Goal: Obtain resource: Download file/media

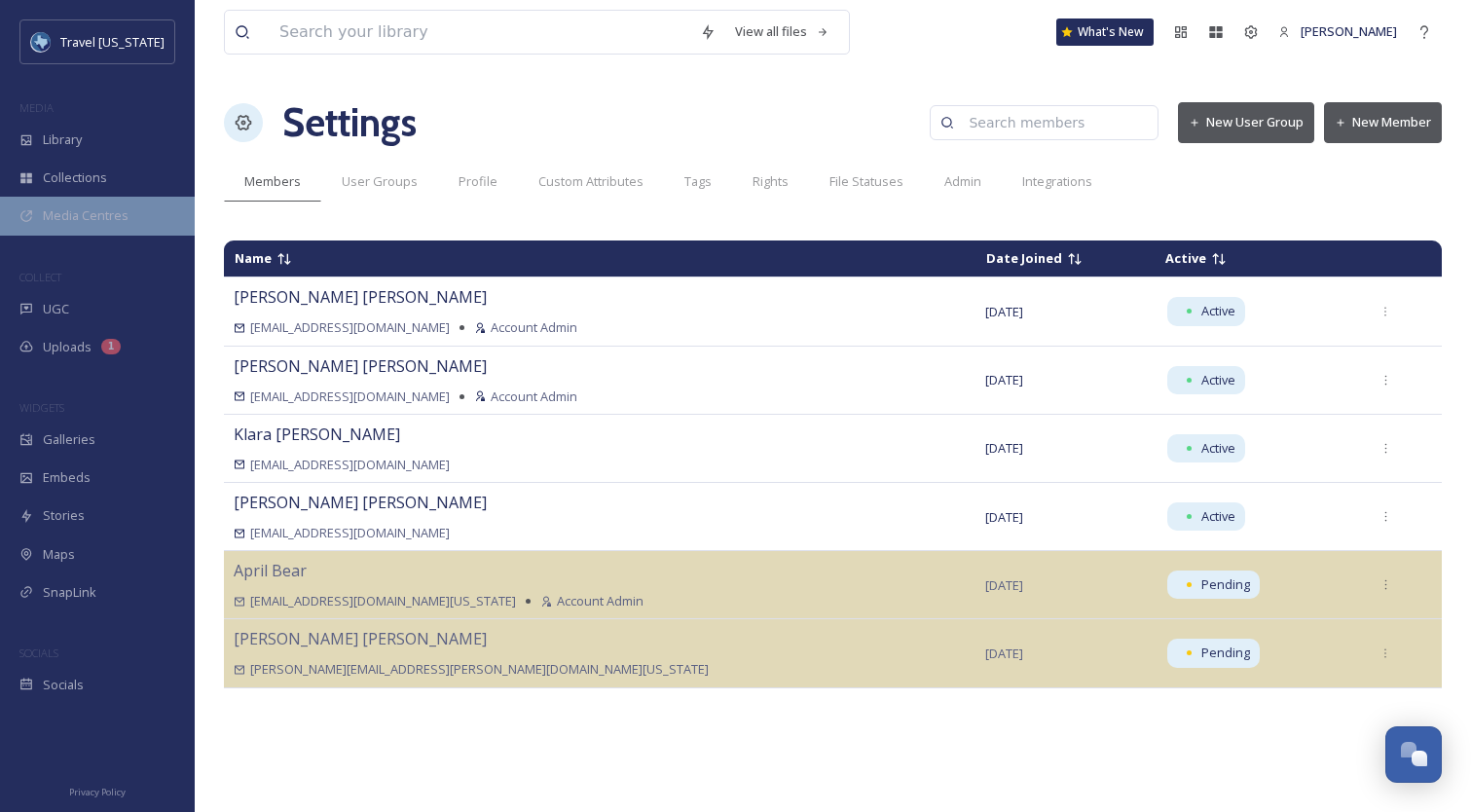
click at [71, 211] on span "Media Centres" at bounding box center [86, 215] width 86 height 19
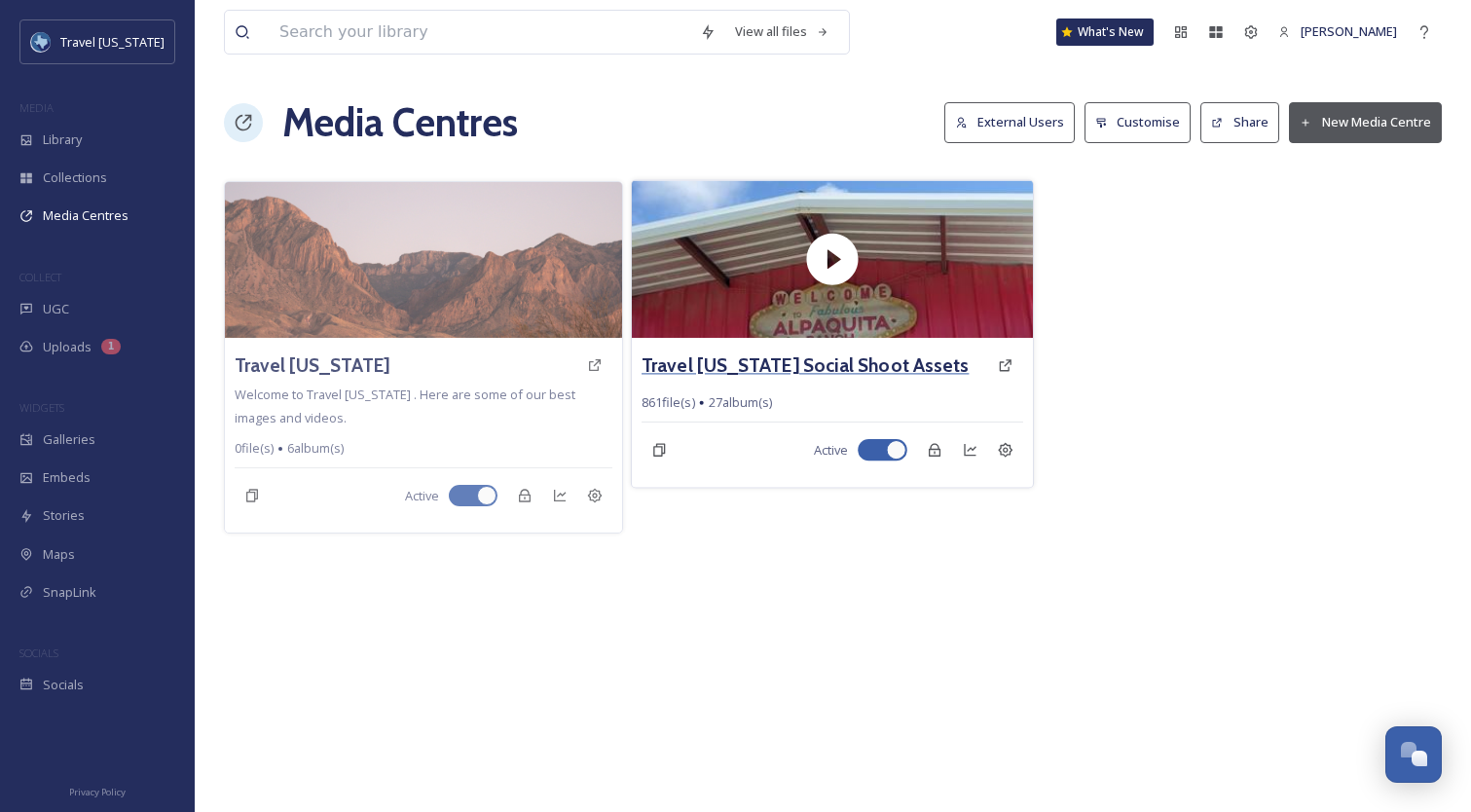
click at [793, 351] on h3 "Travel [US_STATE] Social Shoot Assets" at bounding box center [805, 365] width 327 height 28
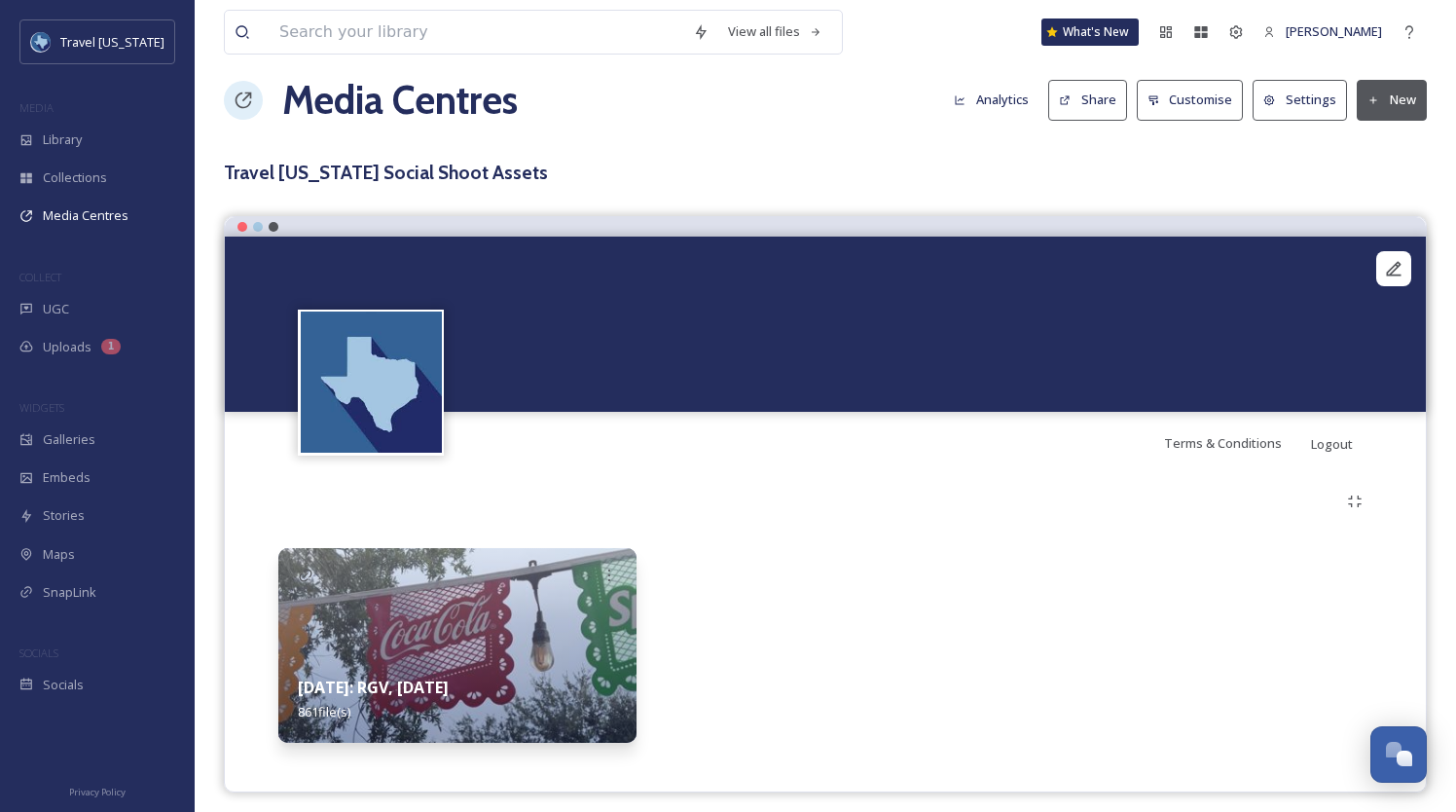
scroll to position [32, 0]
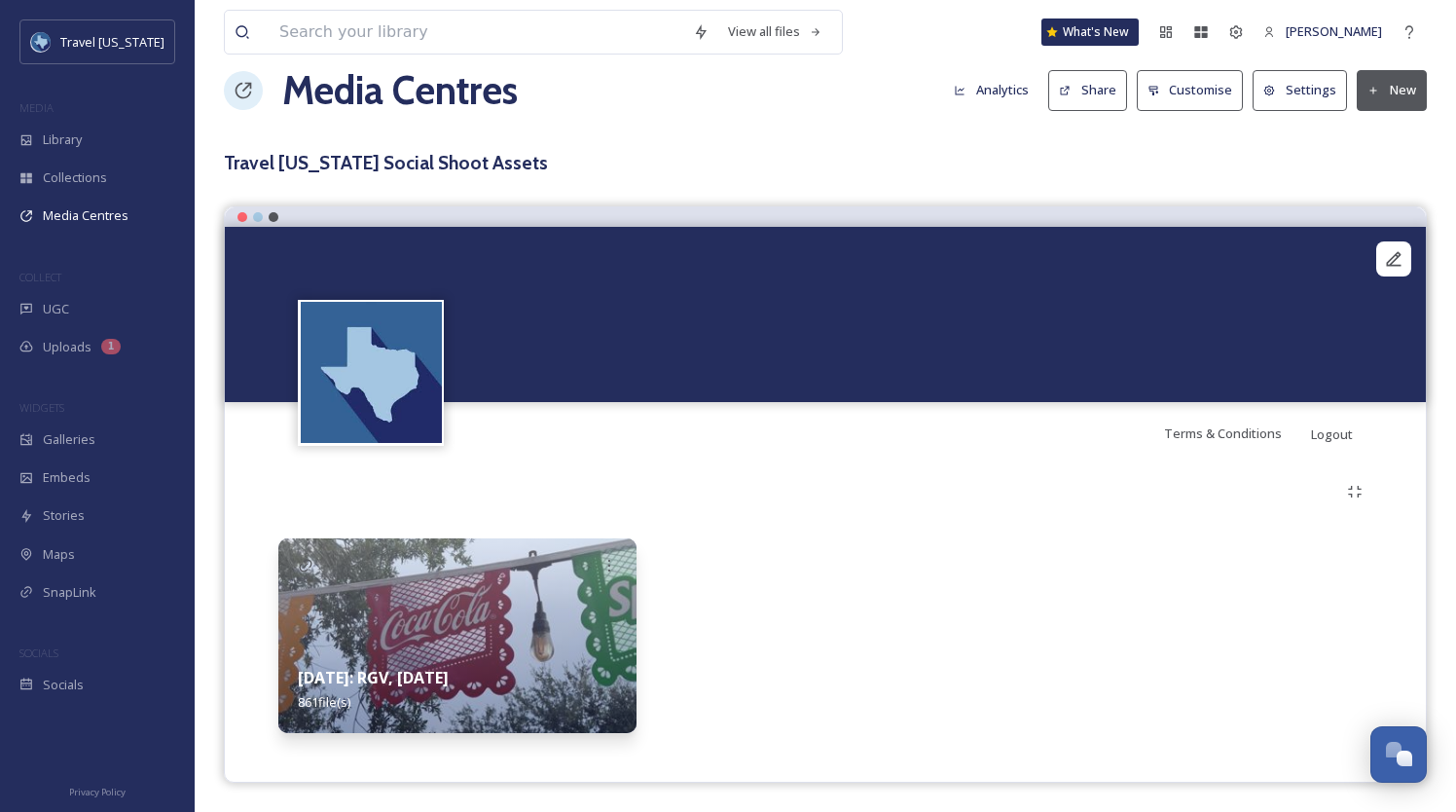
click at [404, 679] on strong "[DATE]: RGV, [DATE]" at bounding box center [373, 678] width 151 height 22
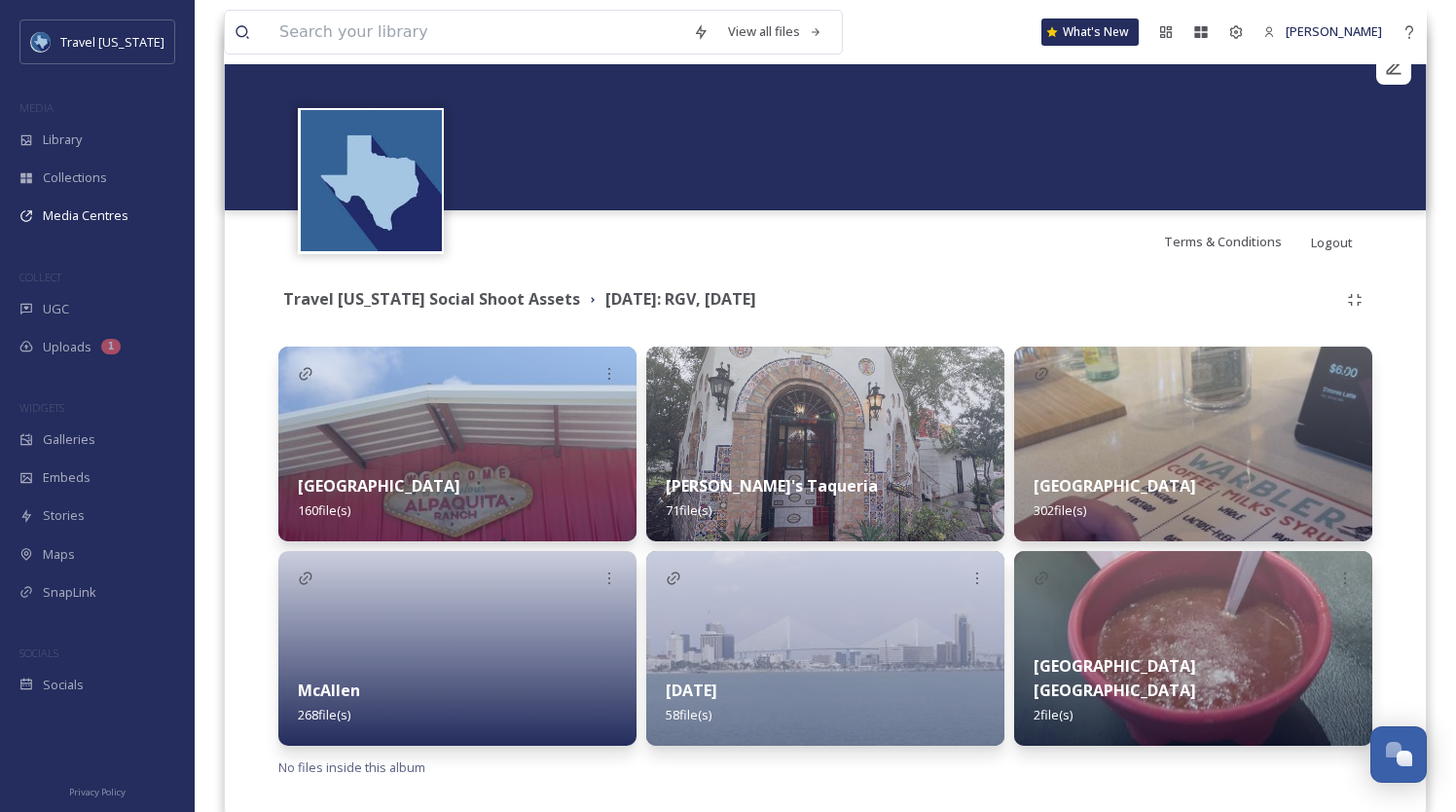
scroll to position [260, 0]
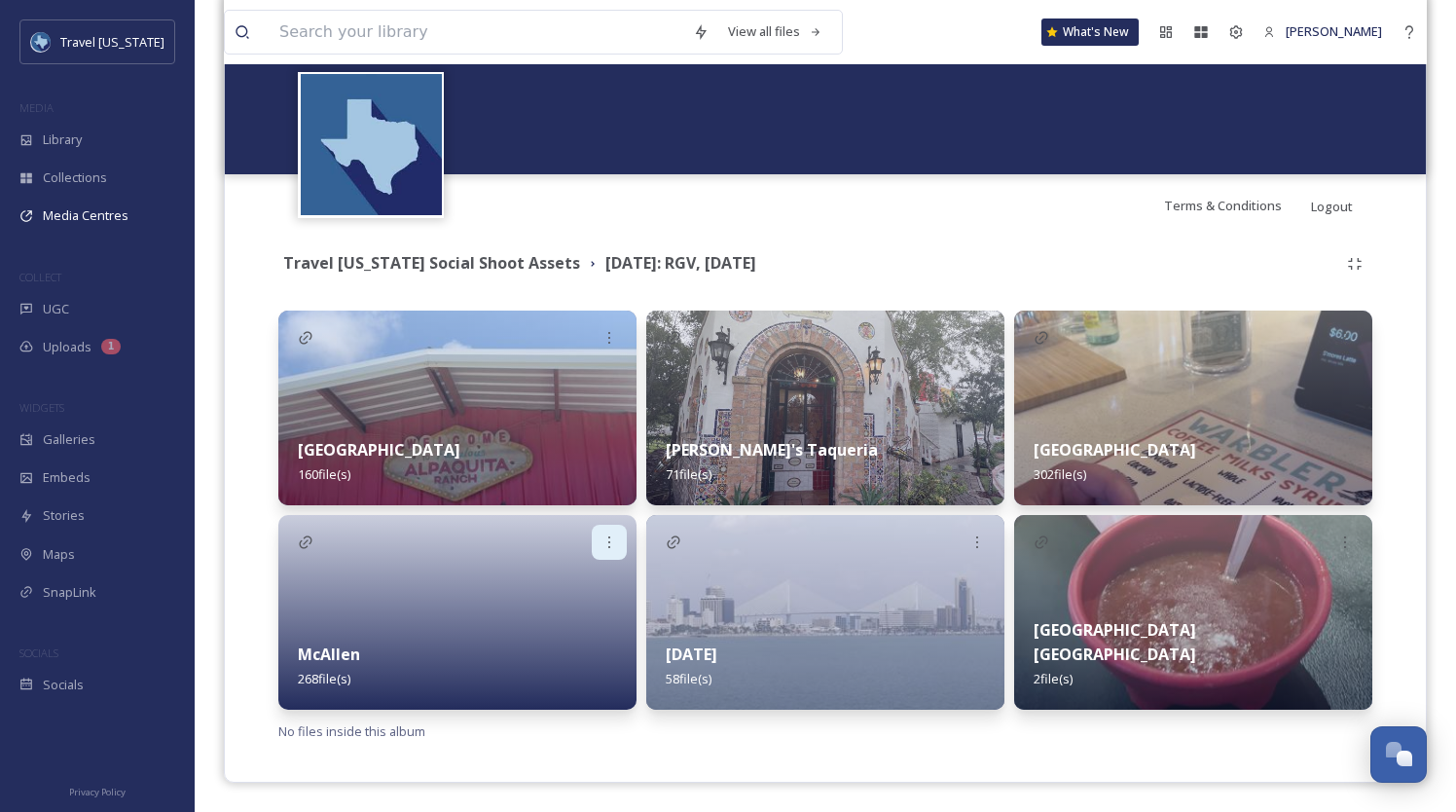
click at [602, 541] on icon at bounding box center [610, 542] width 16 height 16
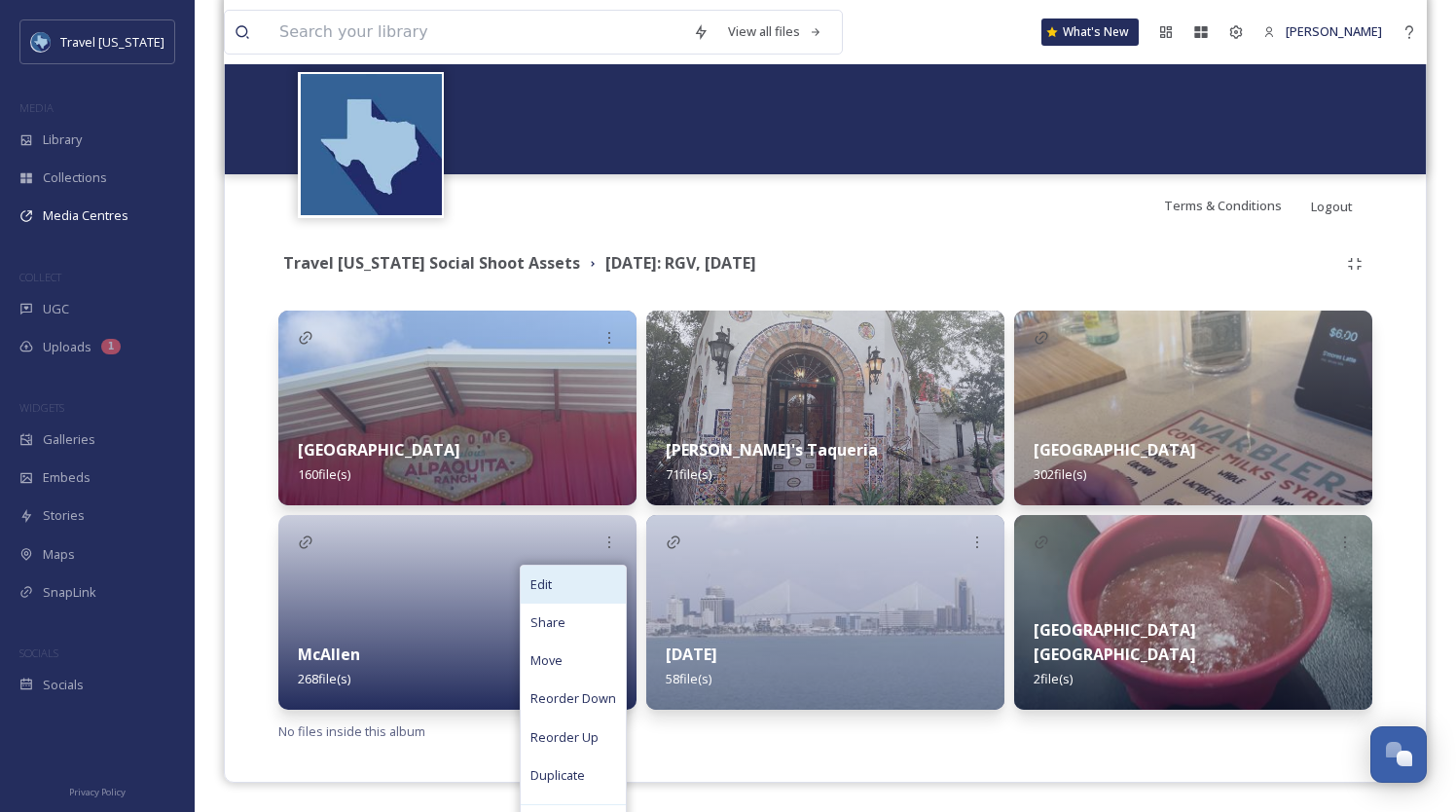
click at [569, 581] on div "Edit" at bounding box center [572, 584] width 105 height 38
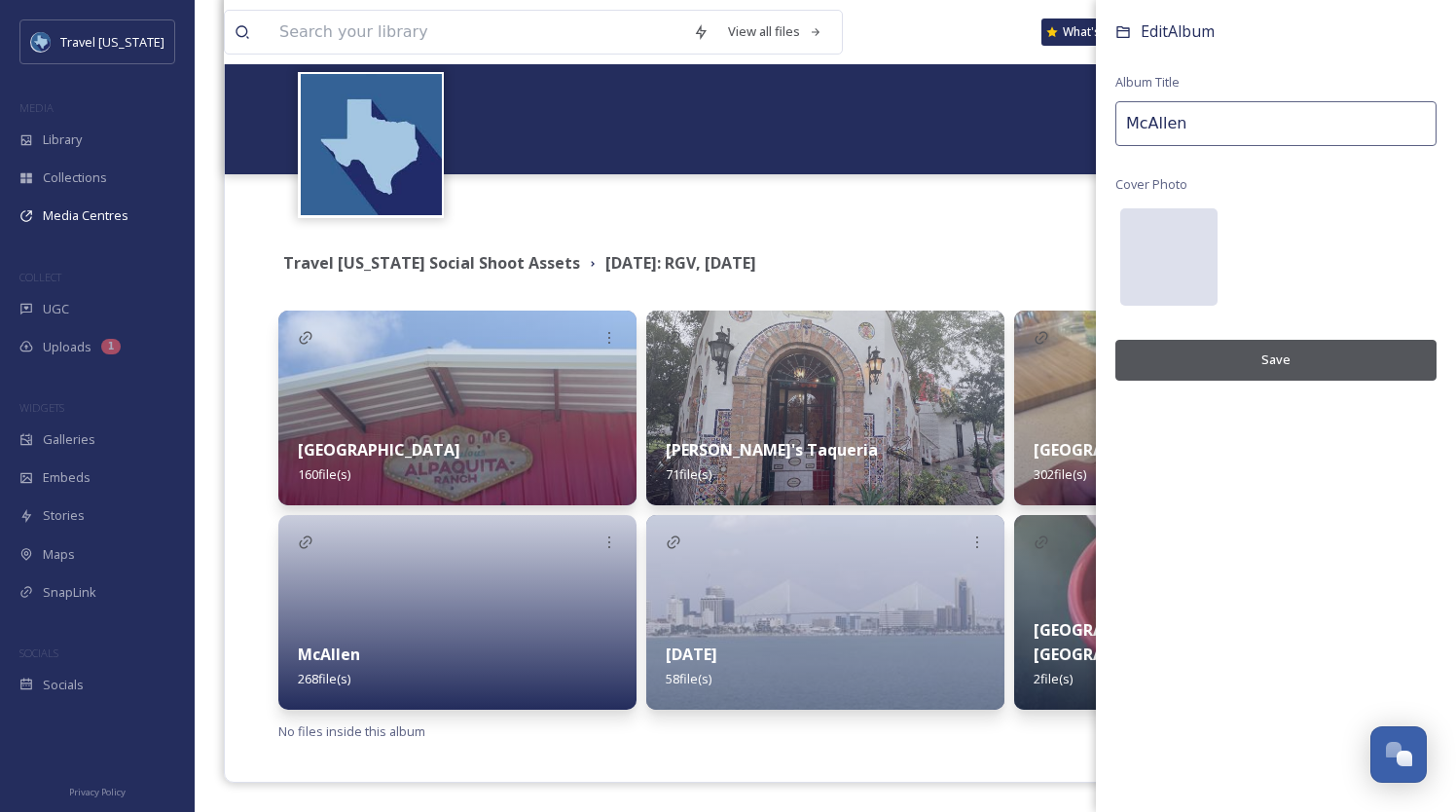
click at [1145, 256] on div at bounding box center [1168, 256] width 97 height 97
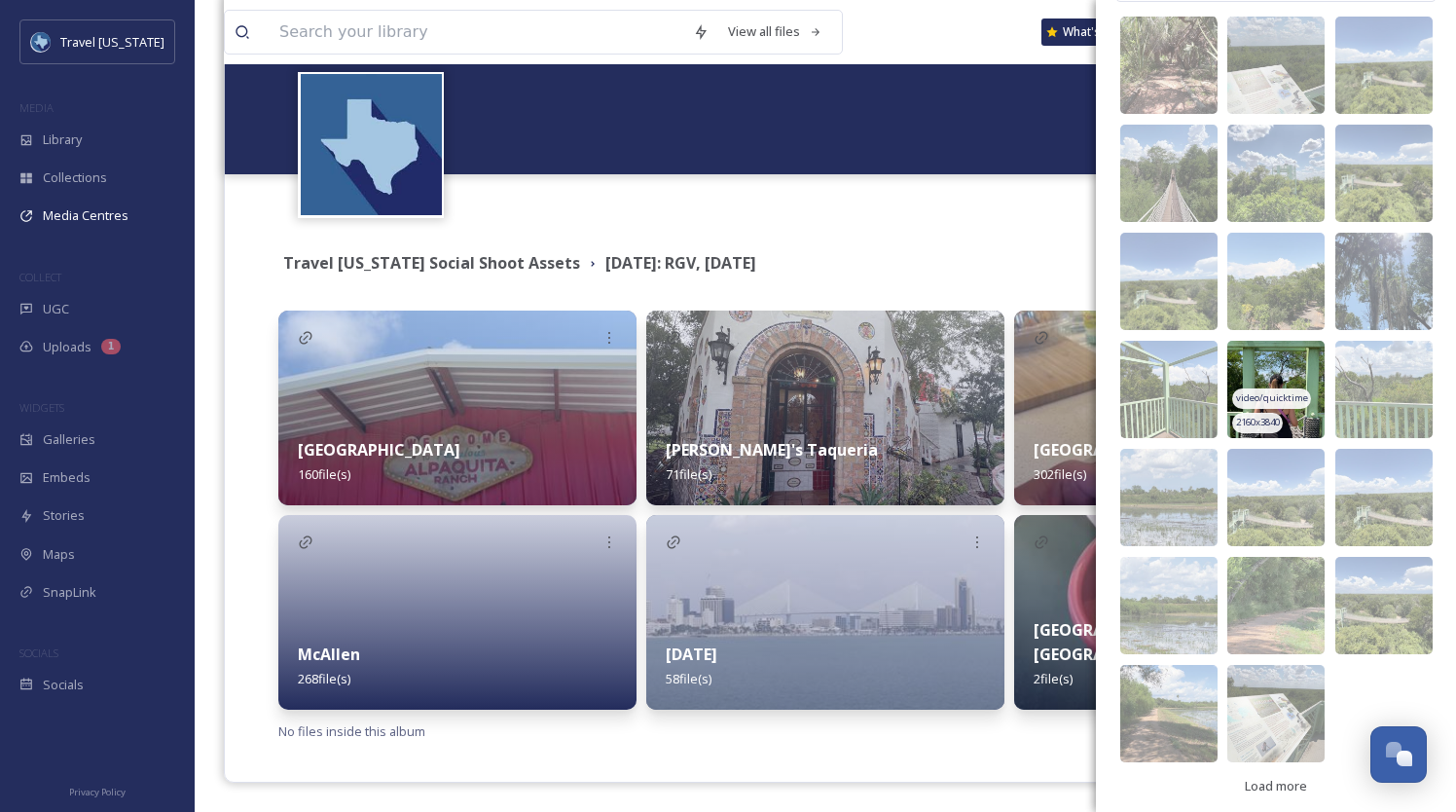
scroll to position [618, 0]
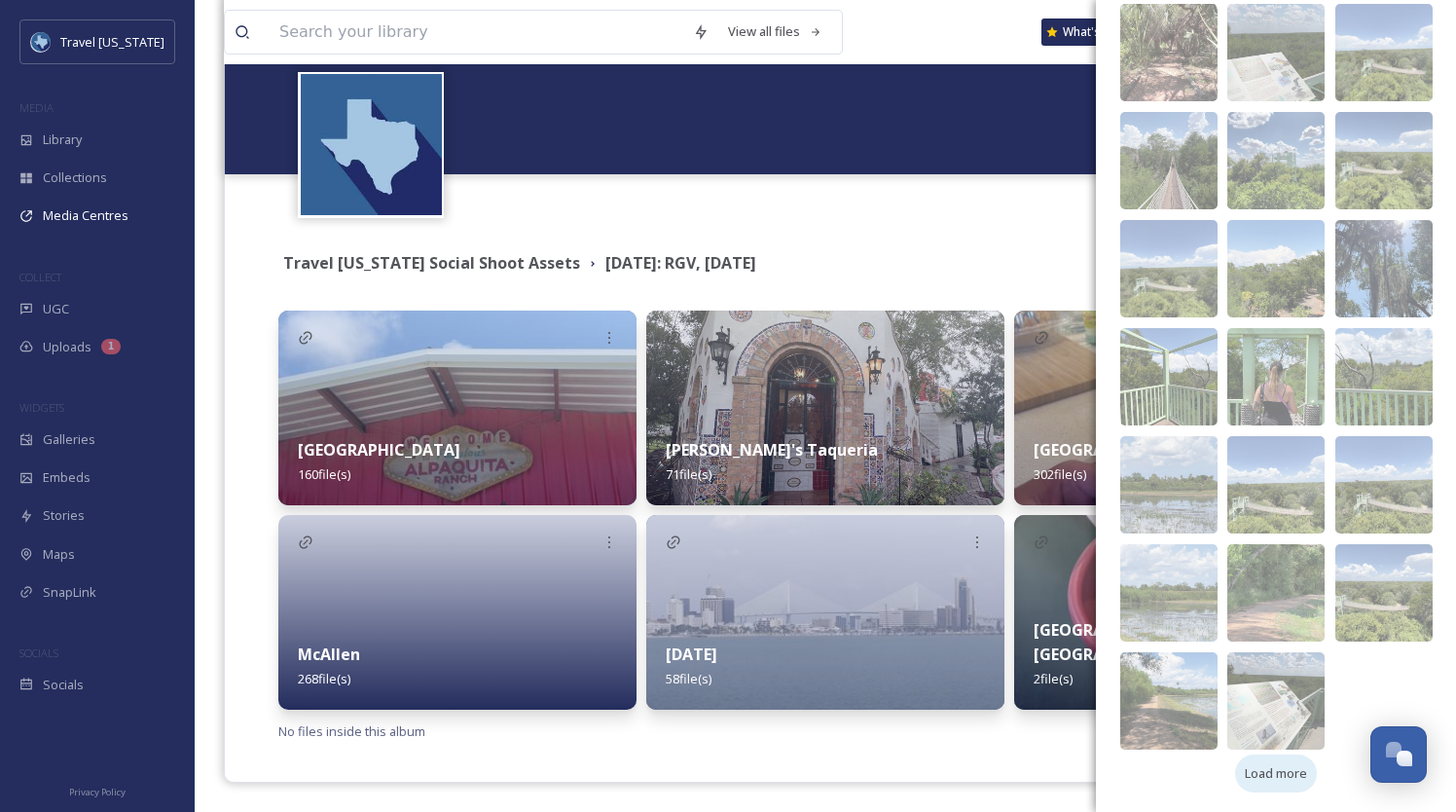
click at [1284, 774] on span "Load more" at bounding box center [1277, 773] width 63 height 19
click at [1276, 776] on div "Add Files Directory All Files Upload Big Bend Country [GEOGRAPHIC_DATA] Country…" at bounding box center [1276, 97] width 360 height 1430
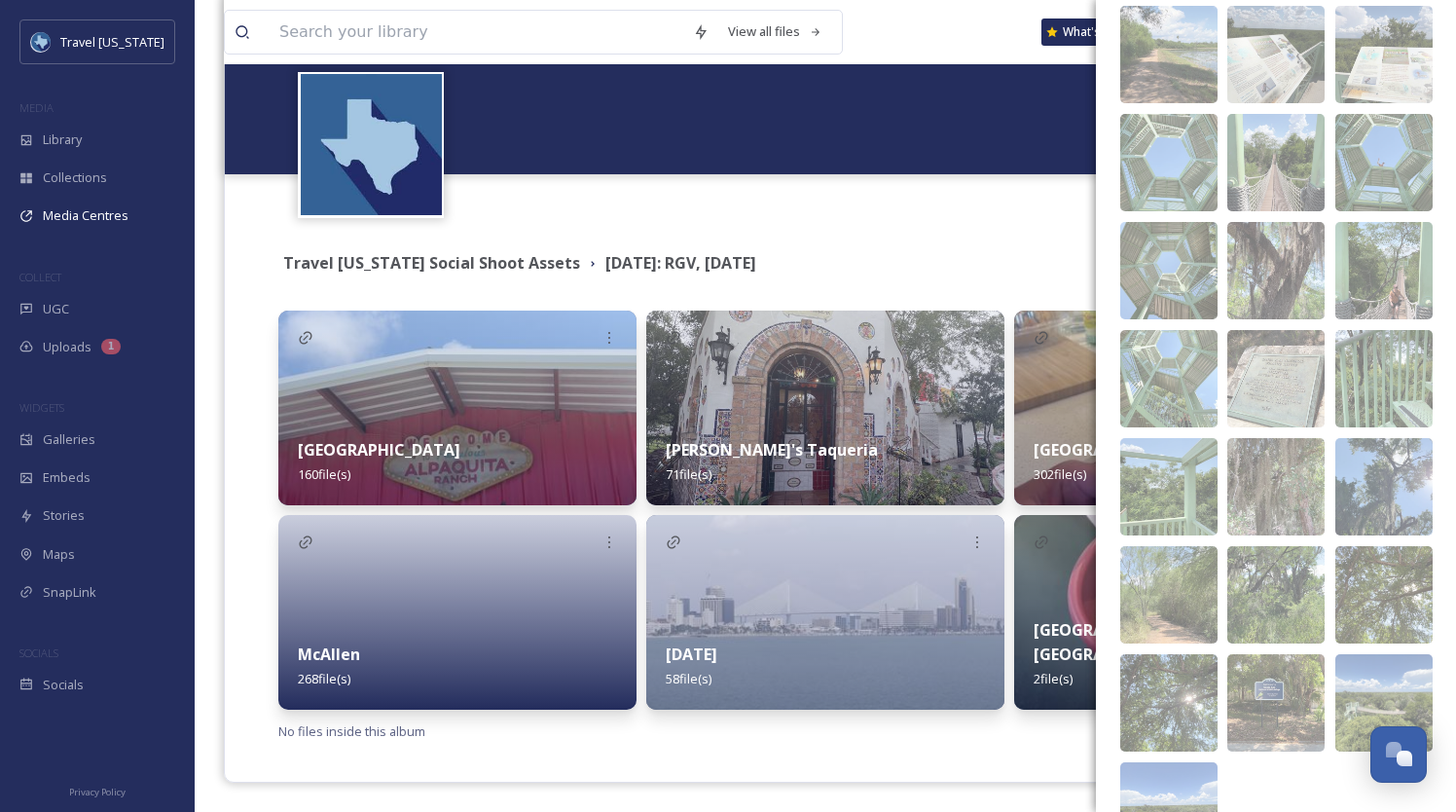
scroll to position [256, 0]
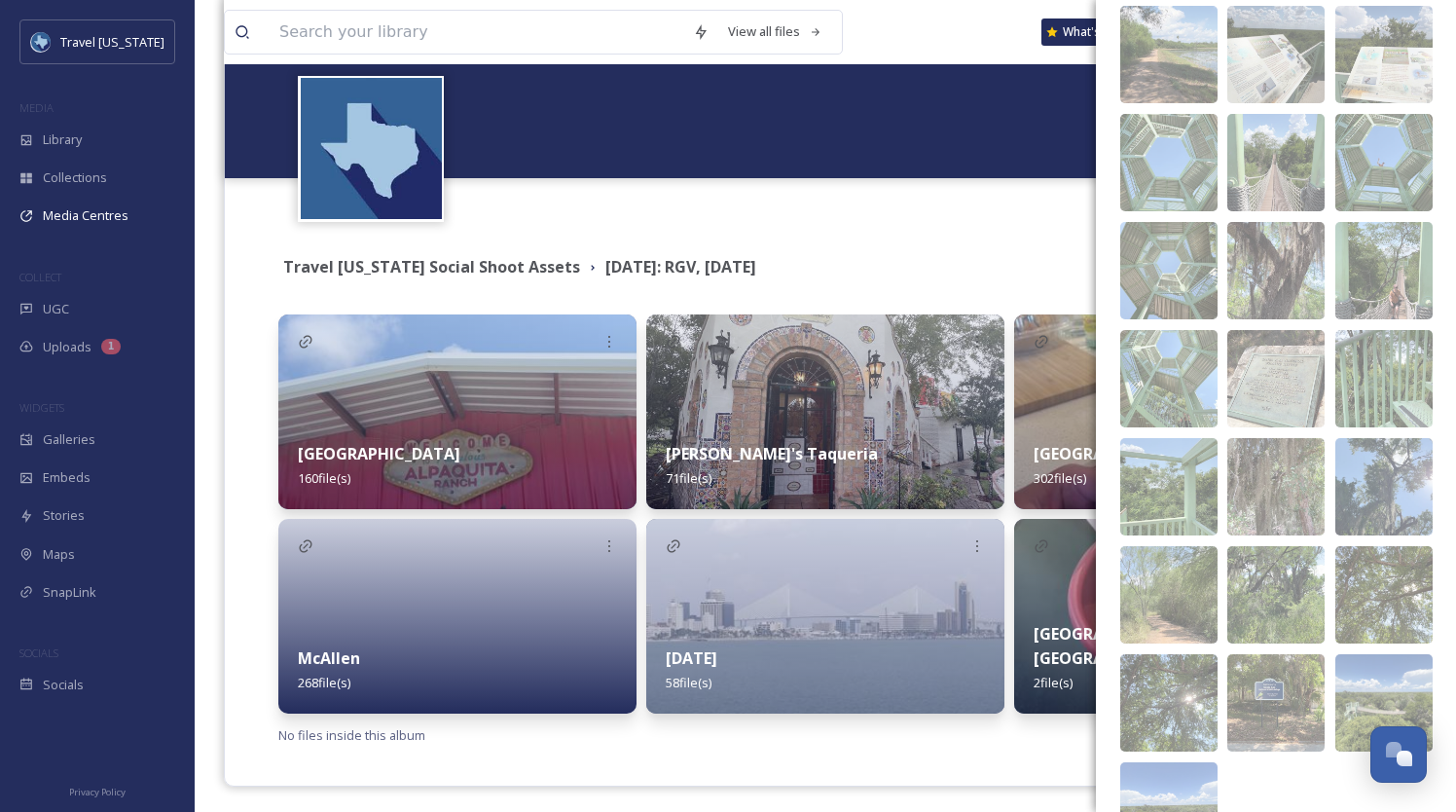
click at [475, 614] on div at bounding box center [458, 615] width 358 height 195
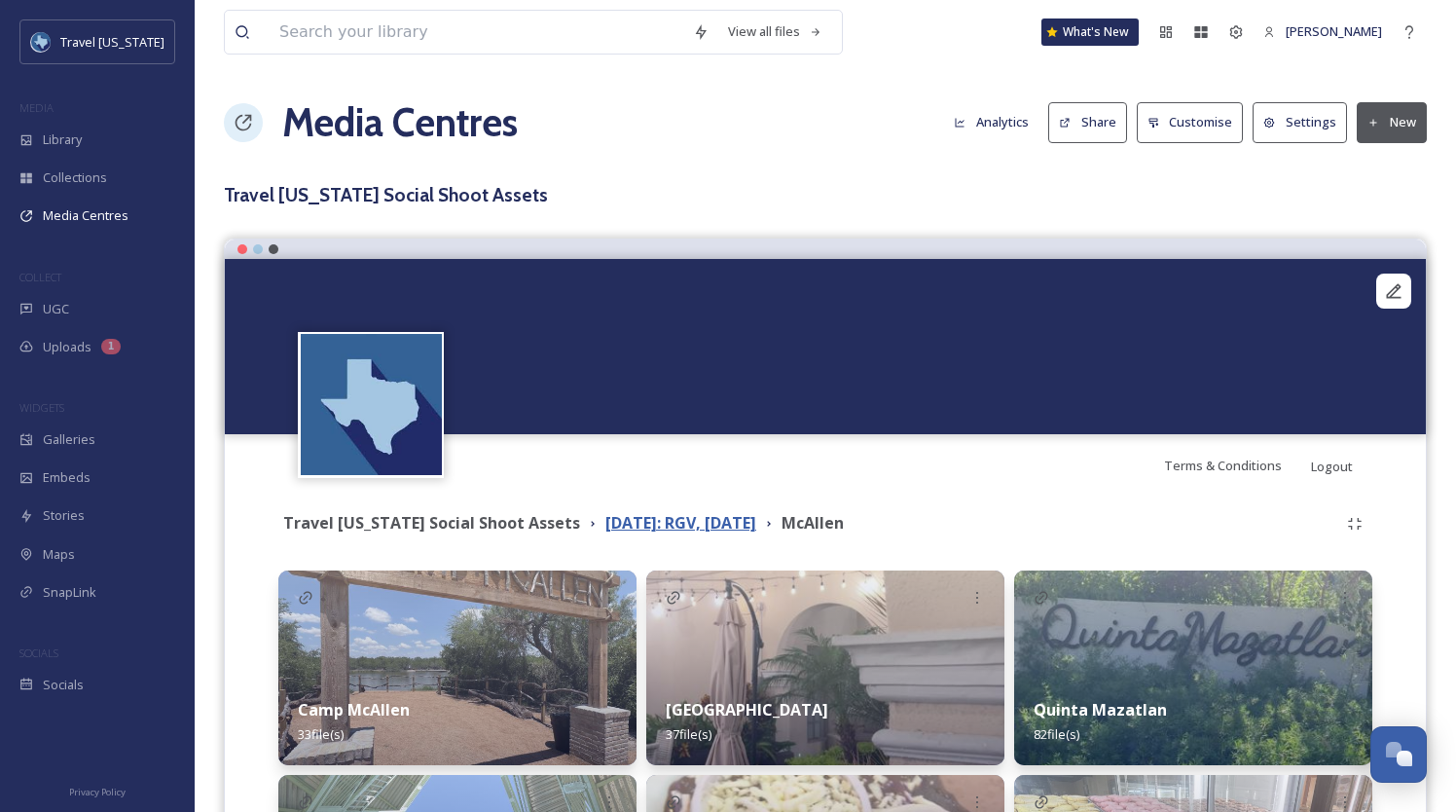
click at [691, 530] on strong "[DATE]: RGV, [DATE]" at bounding box center [681, 522] width 151 height 22
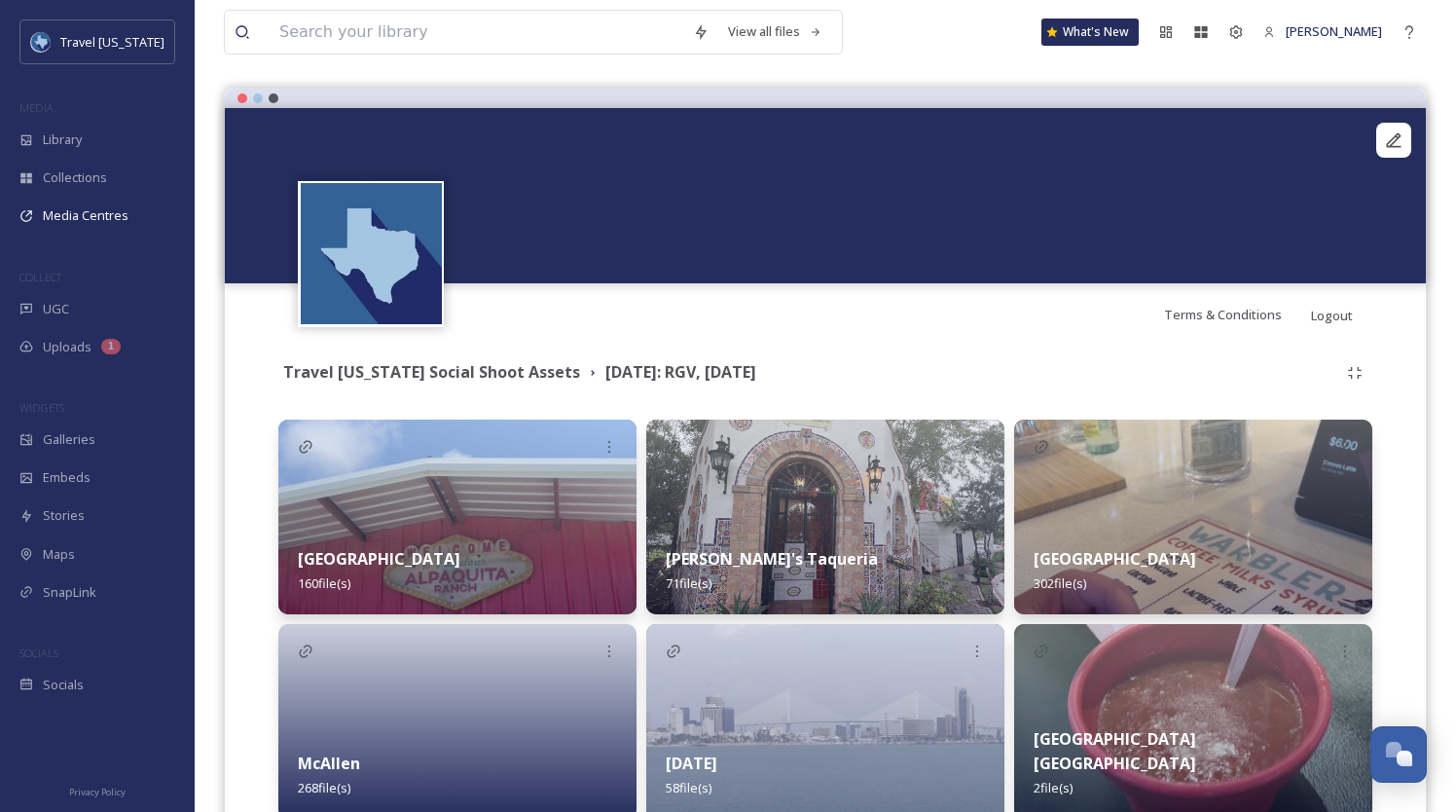
scroll to position [260, 0]
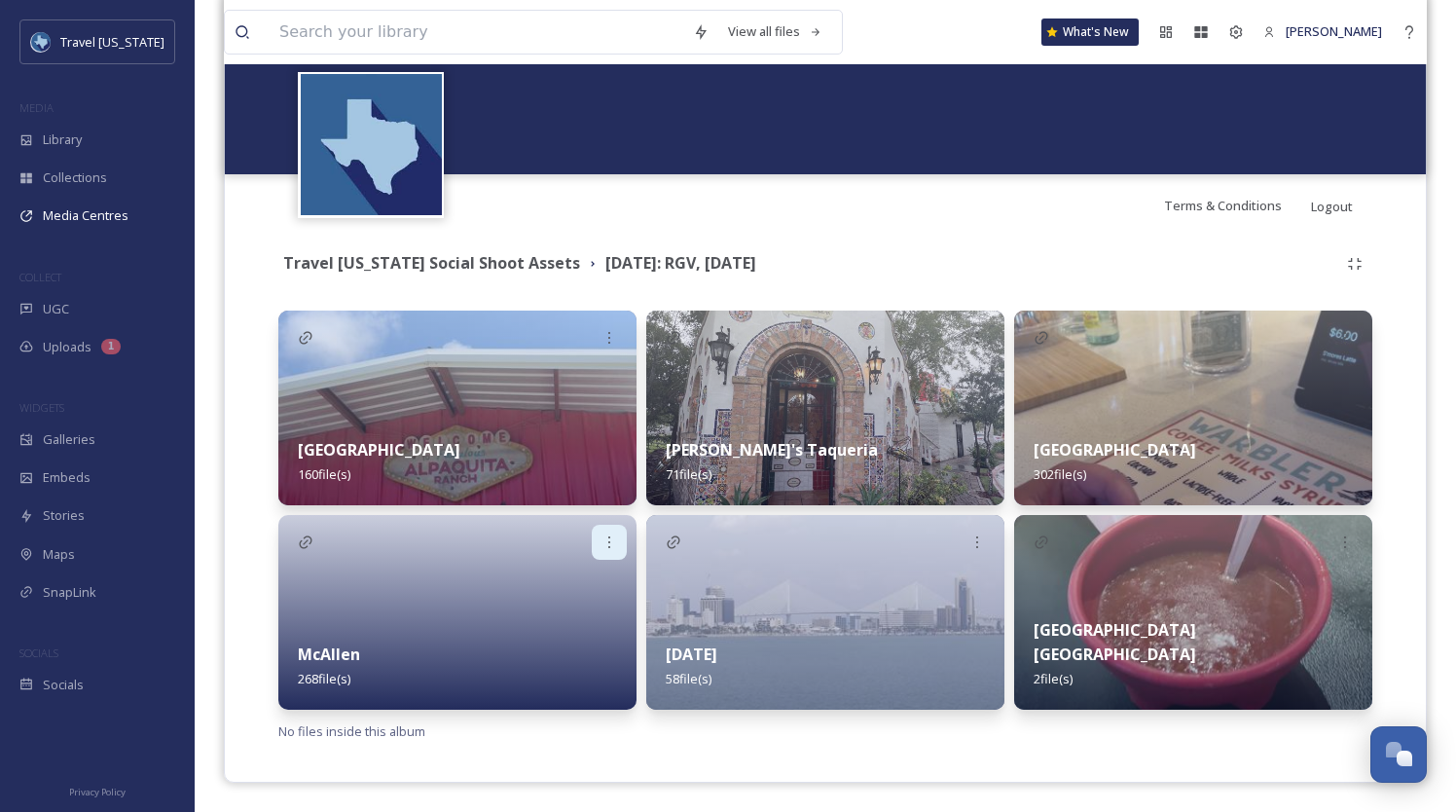
click at [607, 545] on icon at bounding box center [610, 542] width 16 height 16
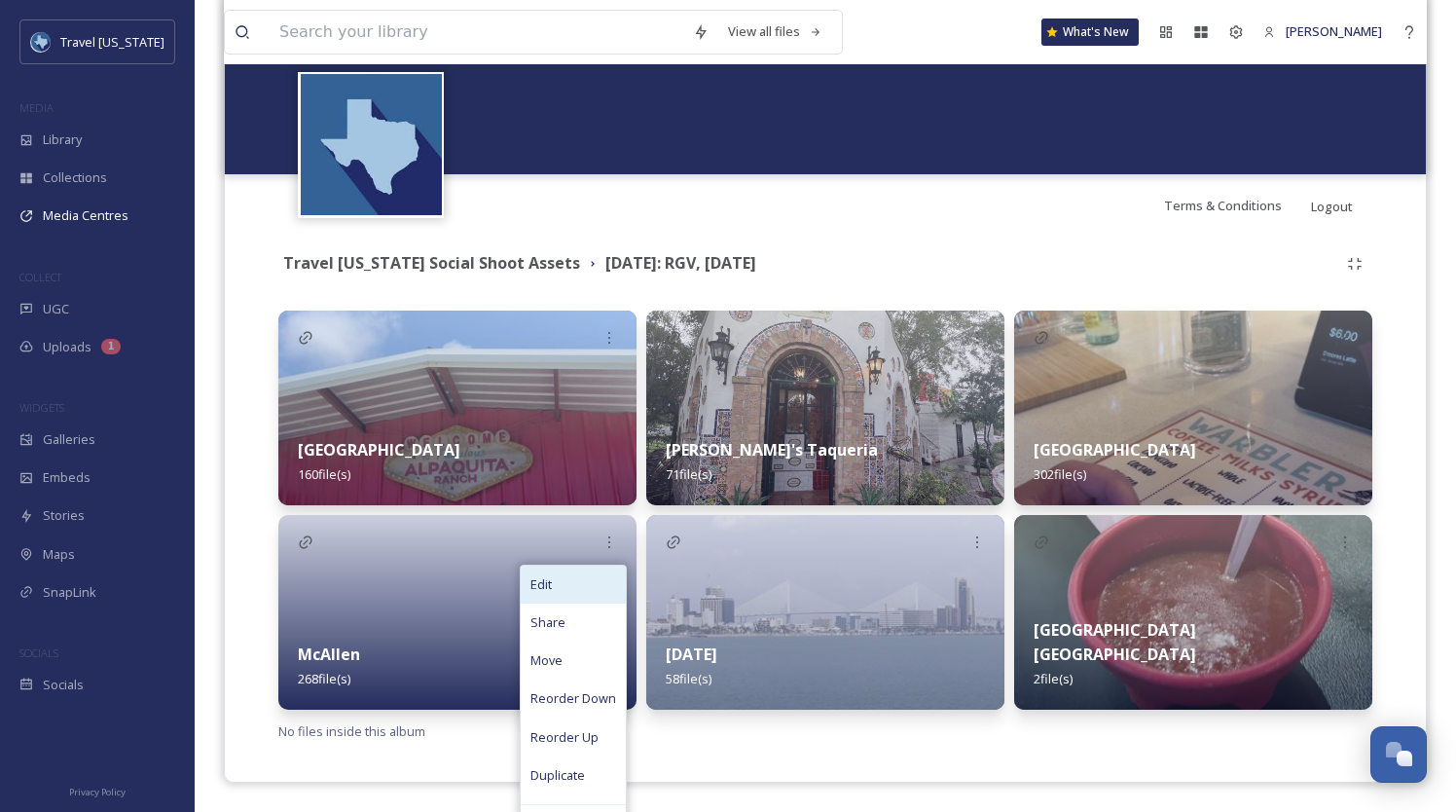
click at [565, 574] on div "Edit" at bounding box center [572, 584] width 105 height 38
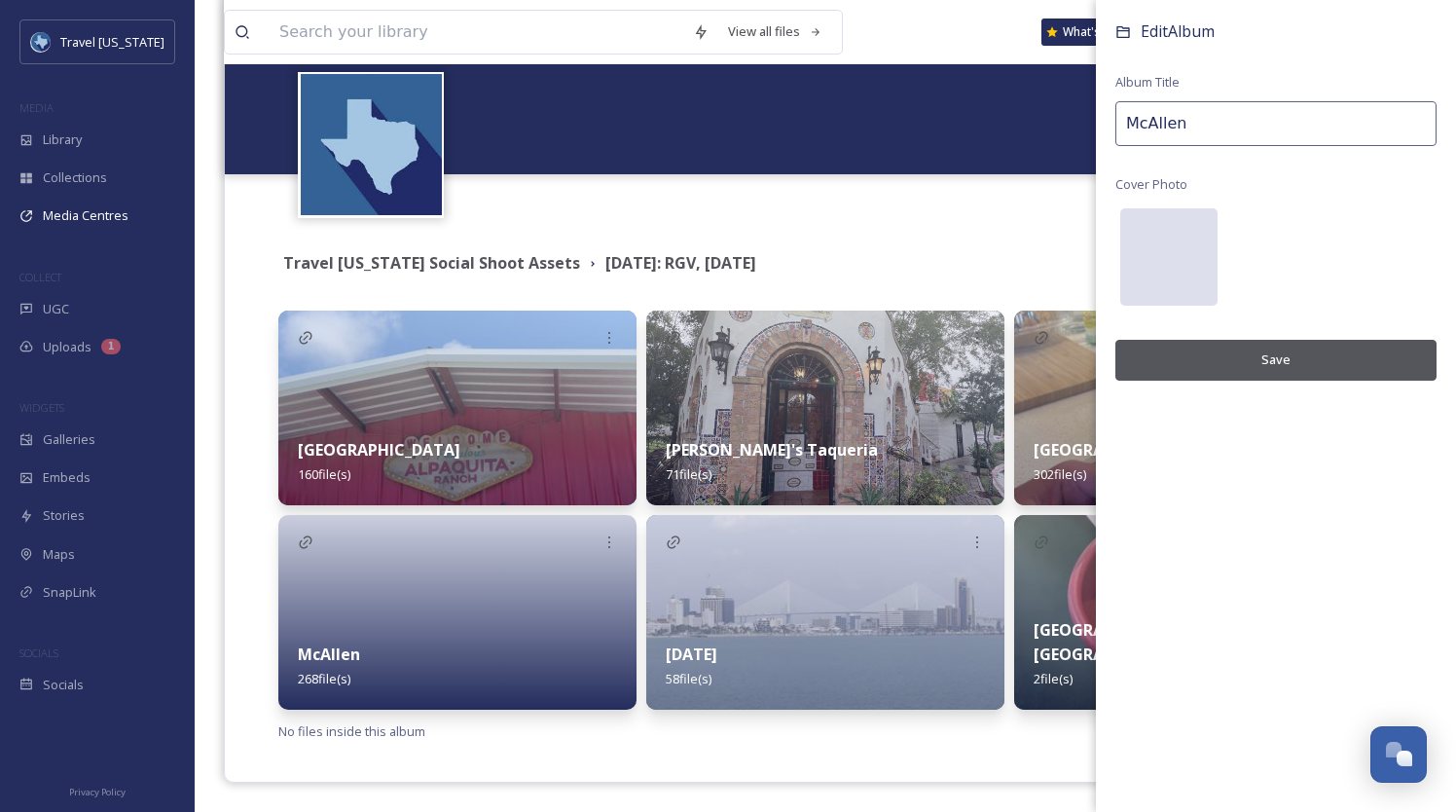
click at [1141, 265] on div at bounding box center [1168, 256] width 97 height 97
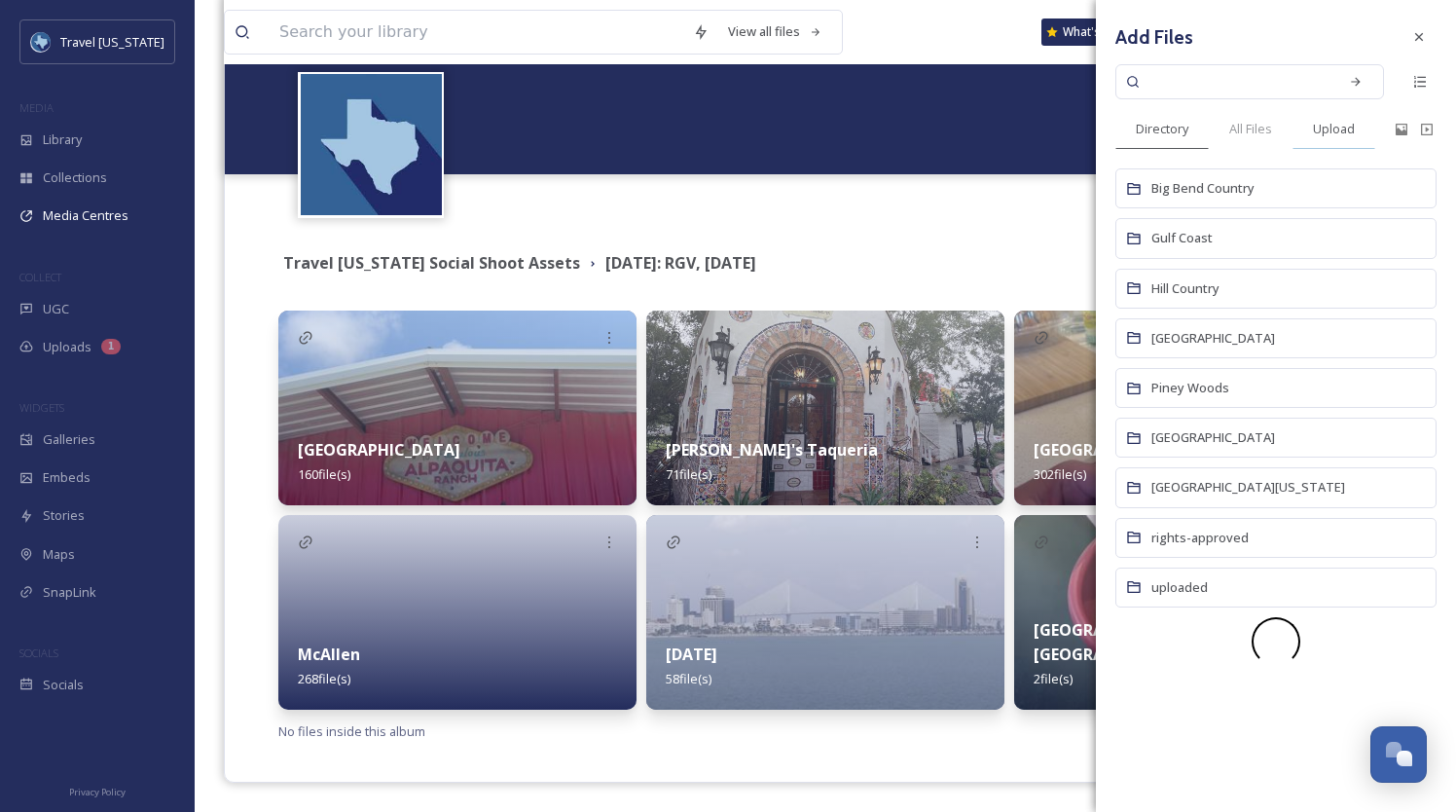
click at [1314, 134] on span "Upload" at bounding box center [1334, 128] width 42 height 19
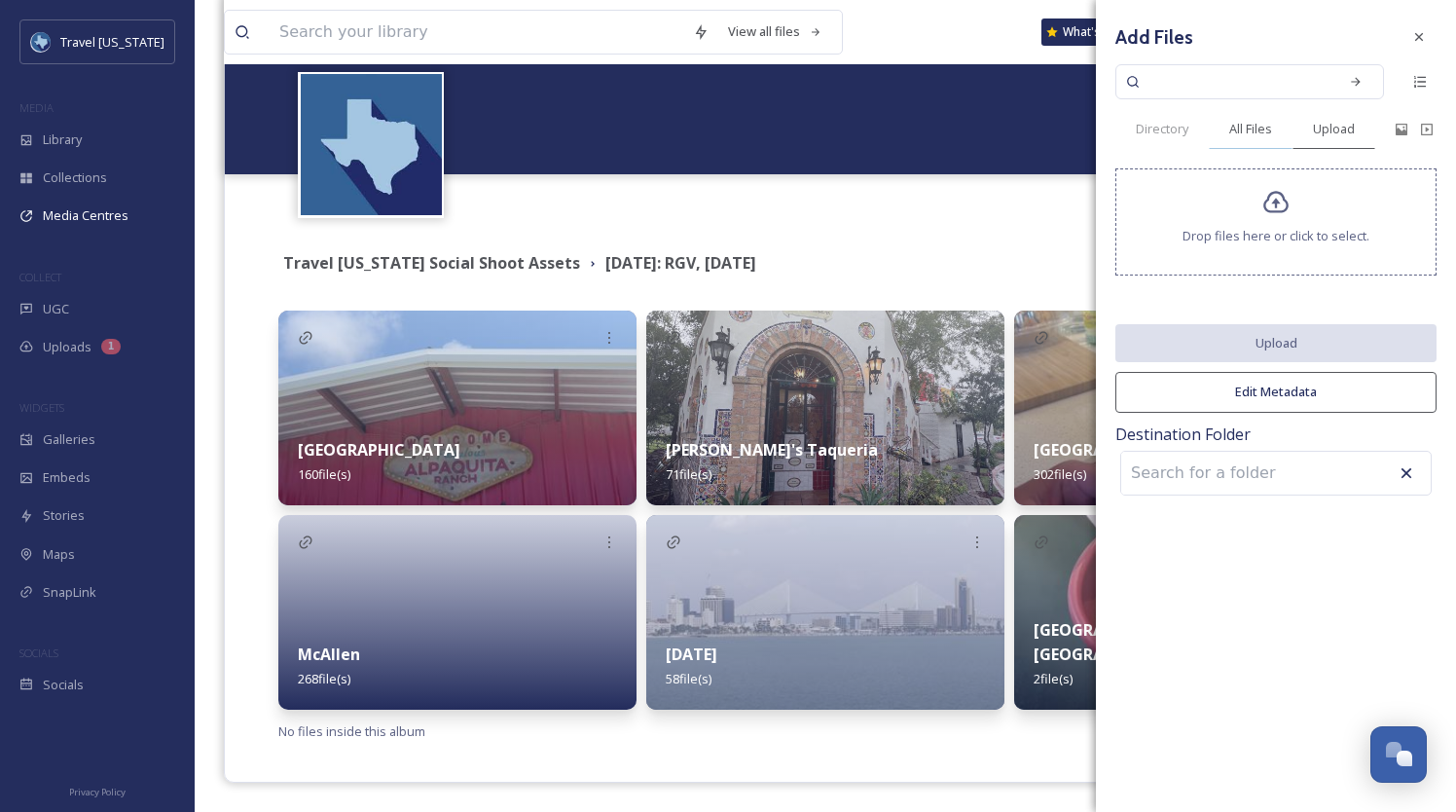
click at [1261, 132] on span "All Files" at bounding box center [1251, 128] width 43 height 19
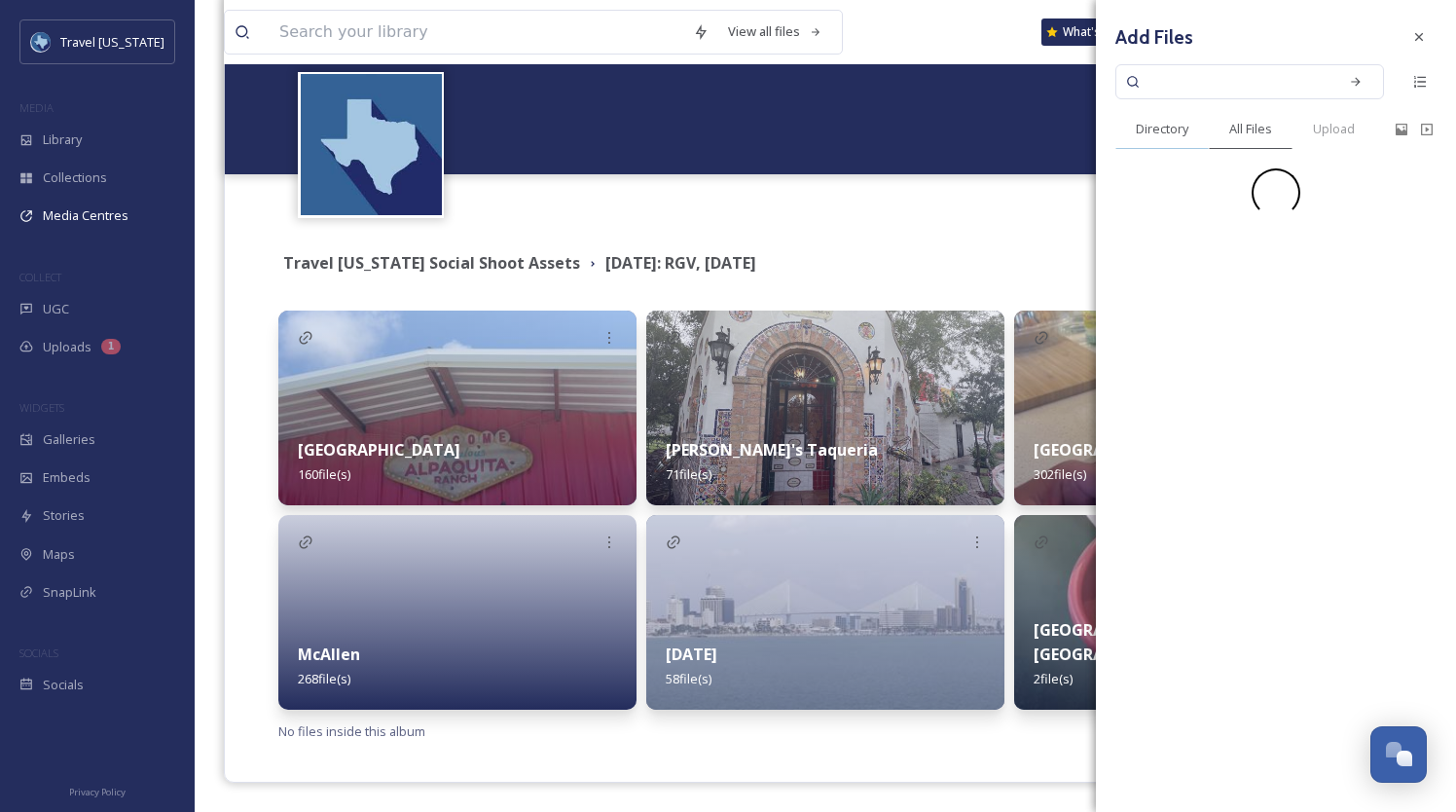
click at [1151, 128] on span "Directory" at bounding box center [1162, 128] width 53 height 19
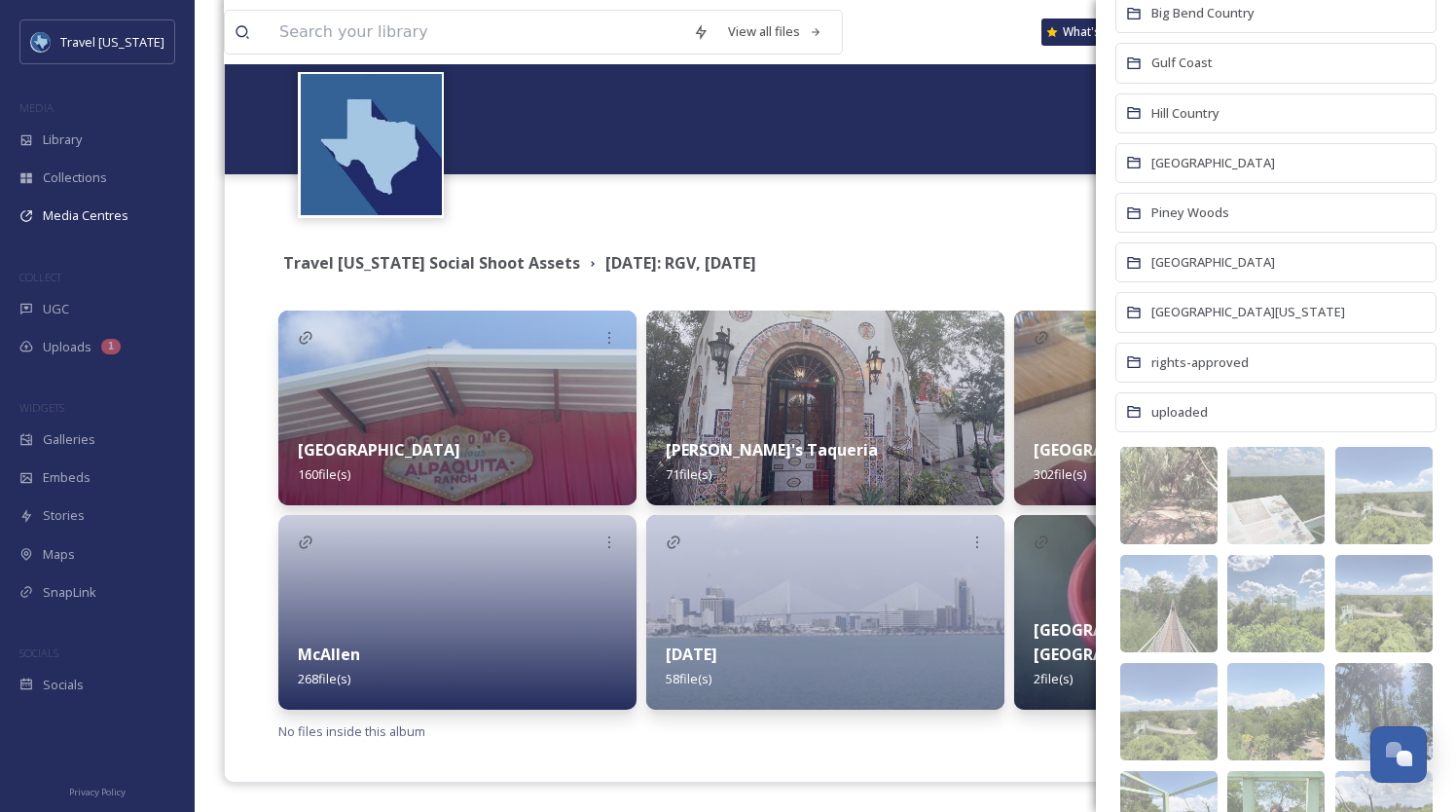
scroll to position [444, 0]
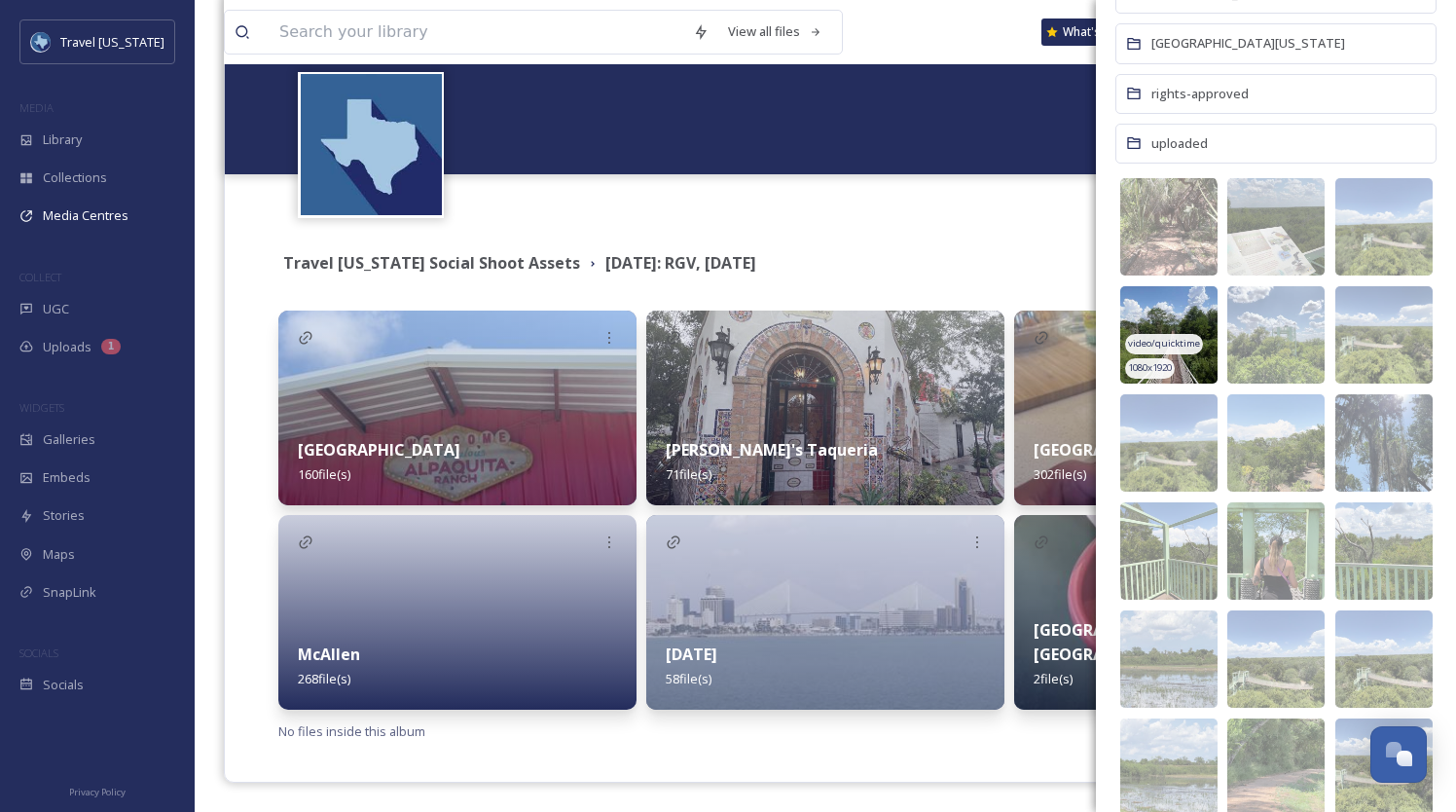
click at [1165, 353] on div "video/quicktime" at bounding box center [1164, 343] width 78 height 21
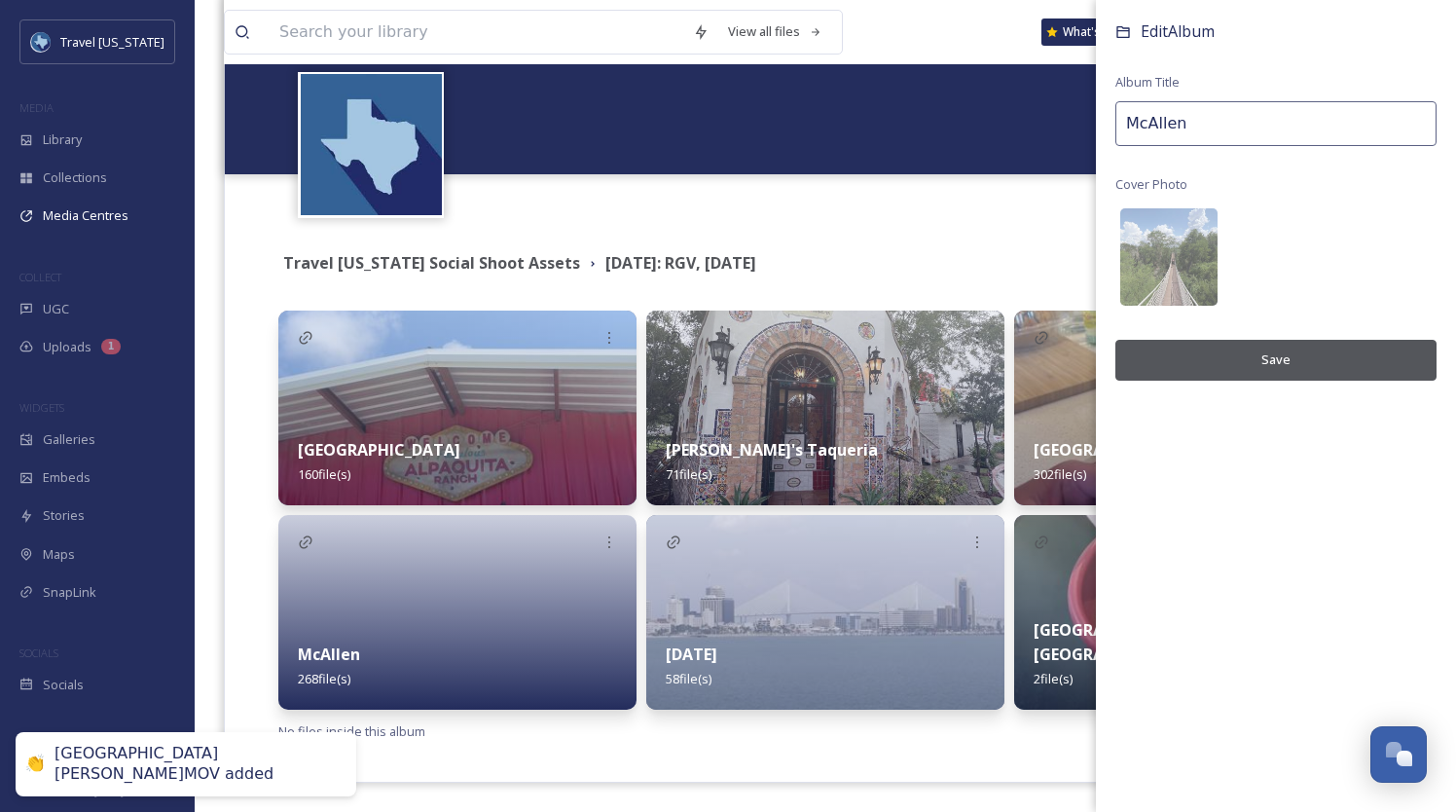
click at [1251, 352] on button "Save" at bounding box center [1276, 359] width 321 height 40
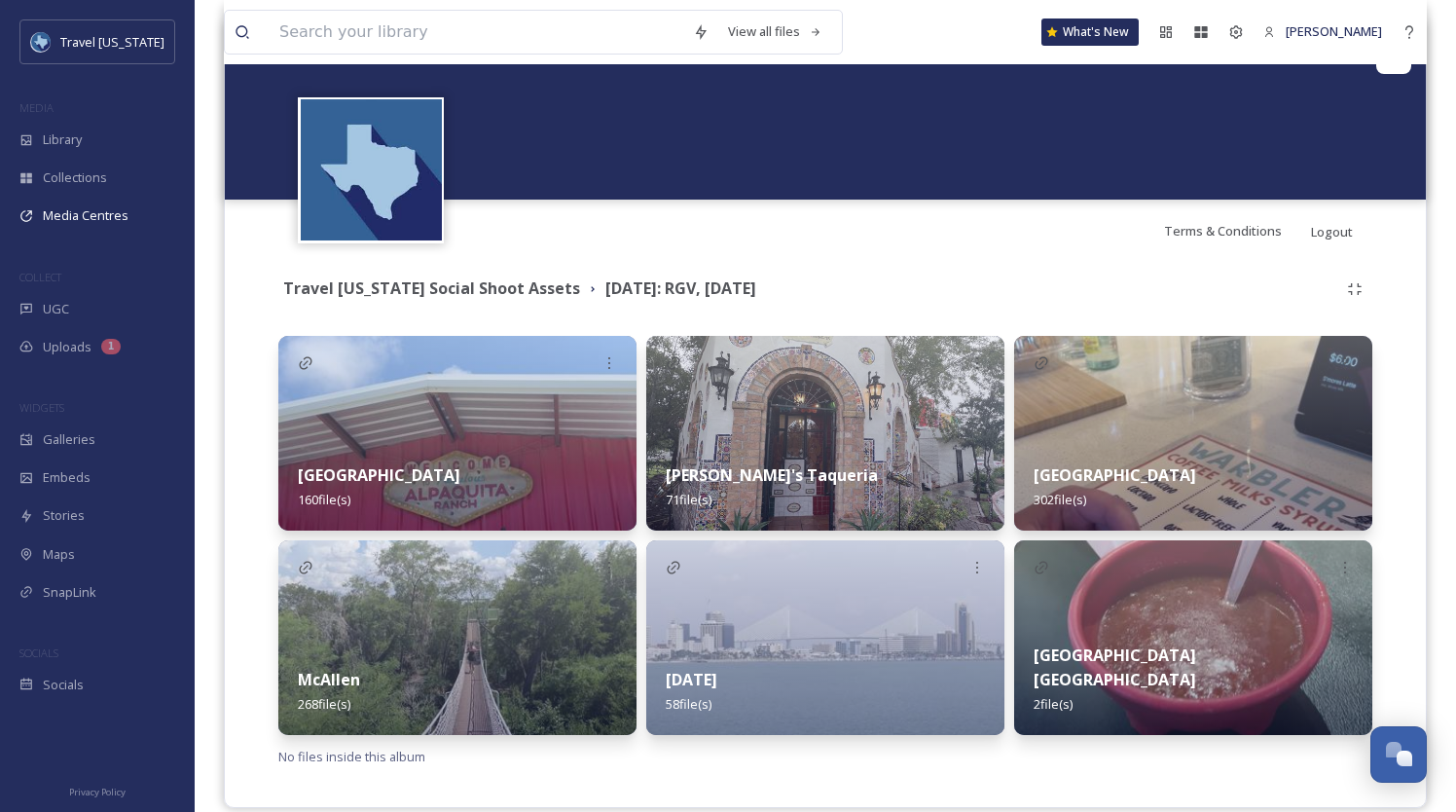
scroll to position [222, 0]
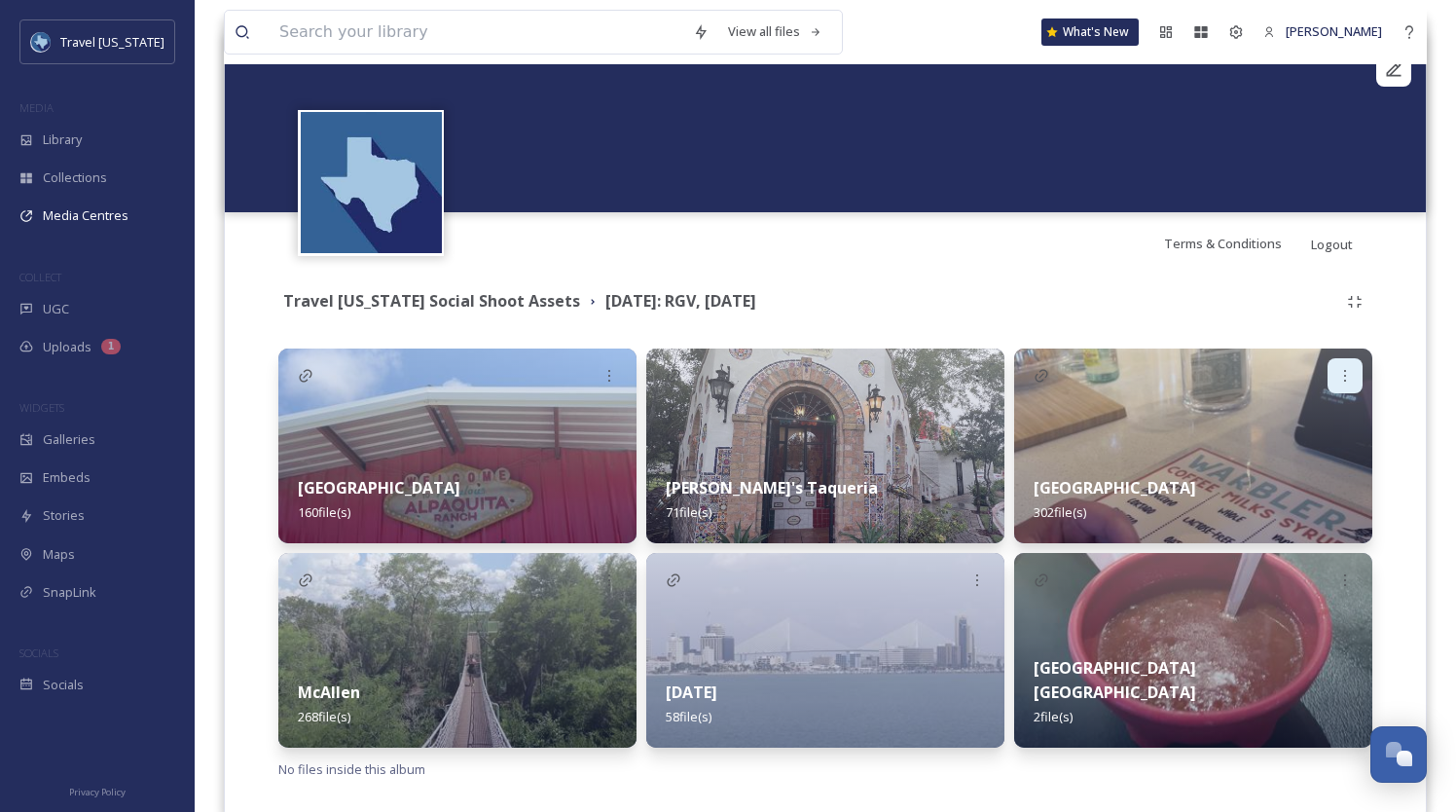
click at [1345, 372] on icon at bounding box center [1345, 376] width 16 height 16
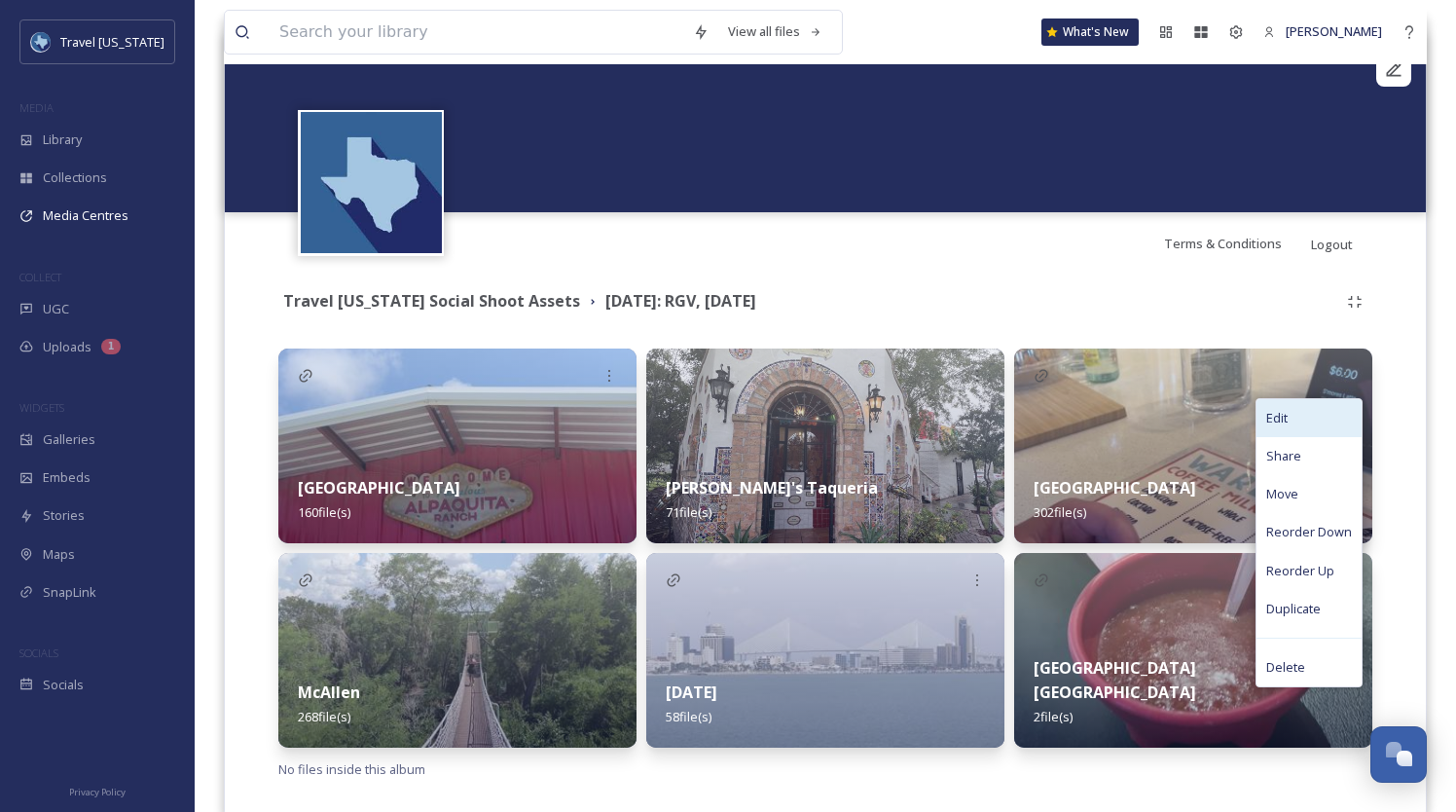
click at [1266, 404] on div "Edit" at bounding box center [1308, 418] width 105 height 38
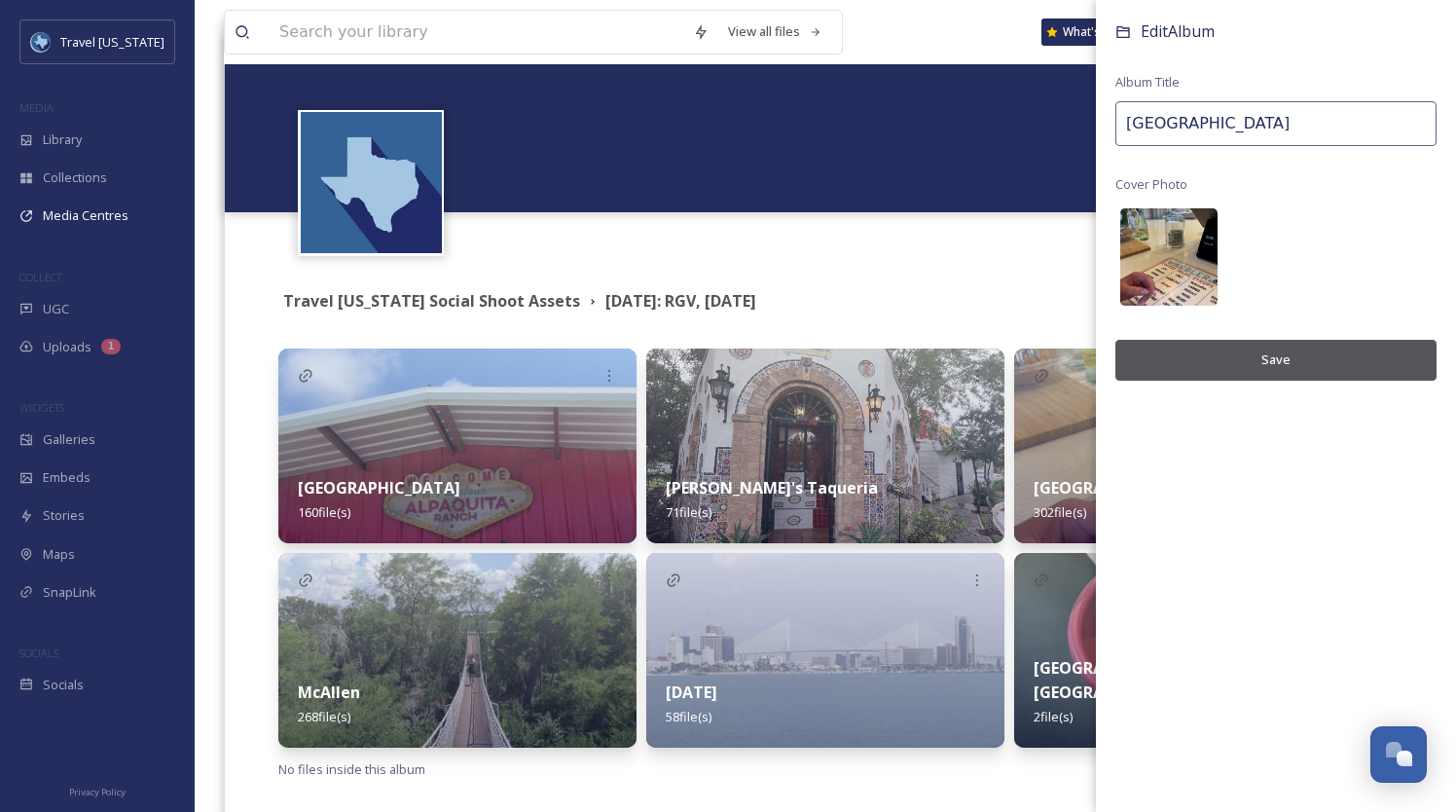
click at [1141, 231] on img at bounding box center [1168, 256] width 97 height 97
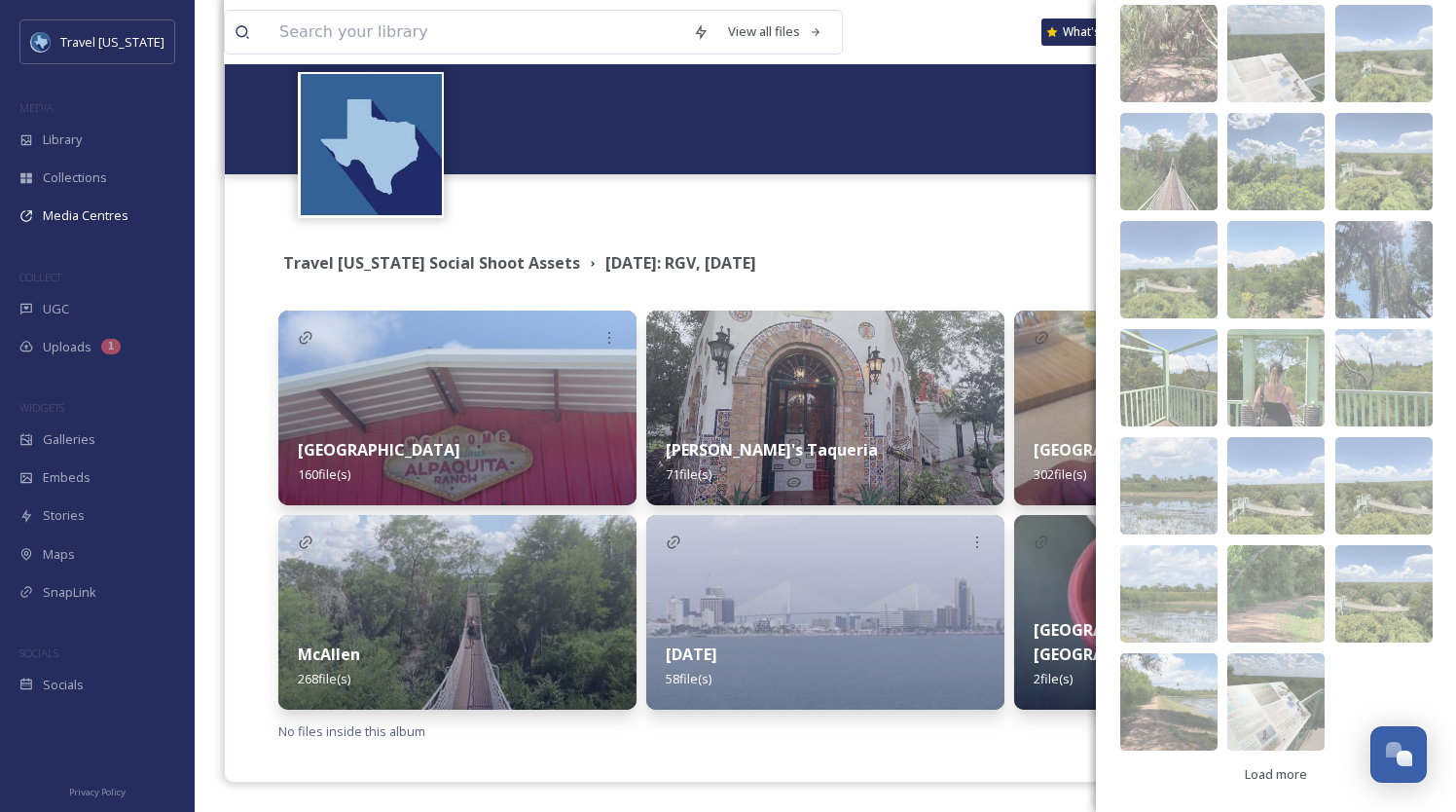
scroll to position [618, 0]
click at [1280, 766] on span "Load more" at bounding box center [1277, 773] width 63 height 19
click at [1279, 766] on span "Load more" at bounding box center [1277, 773] width 63 height 19
click at [1295, 784] on div "Load more" at bounding box center [1277, 773] width 82 height 38
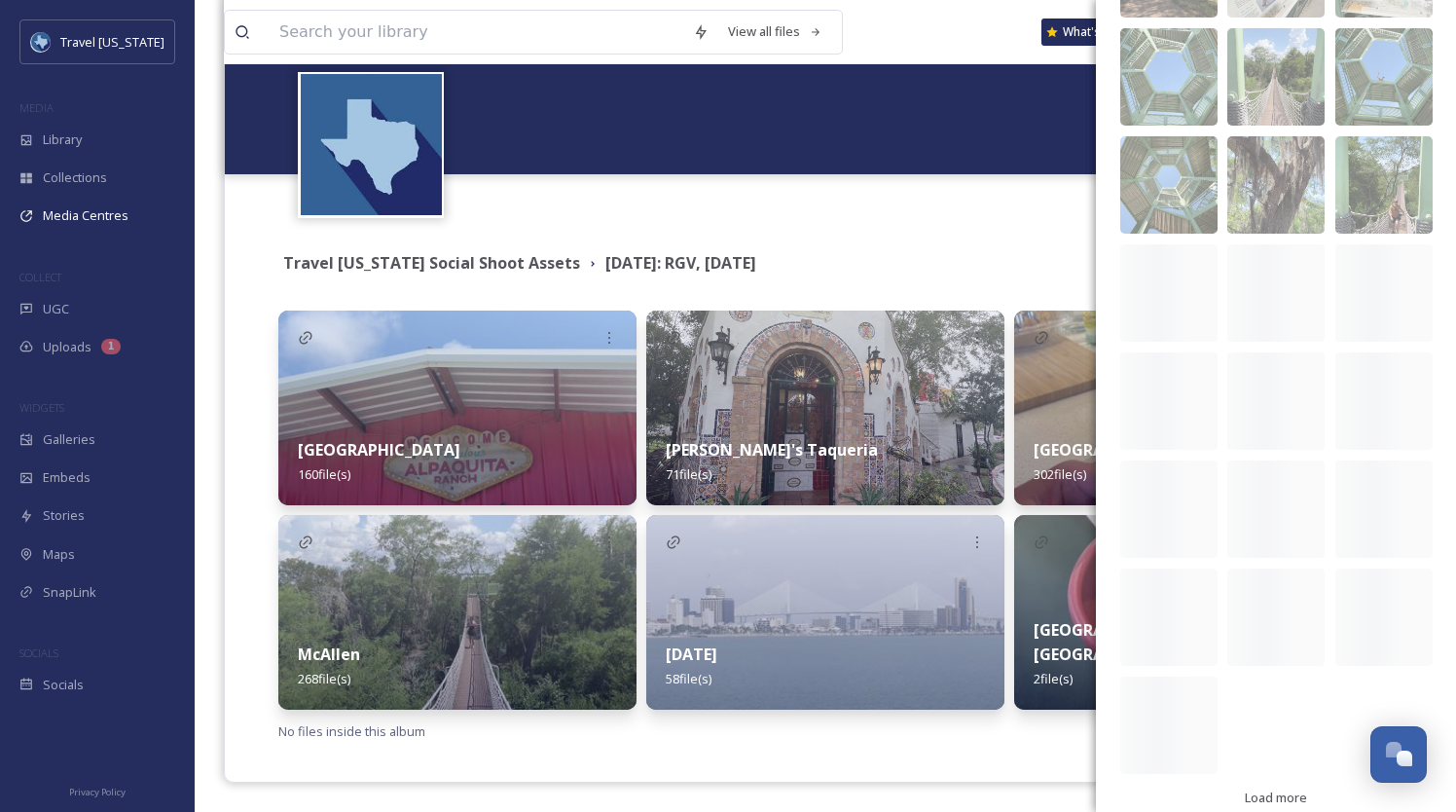
scroll to position [1375, 0]
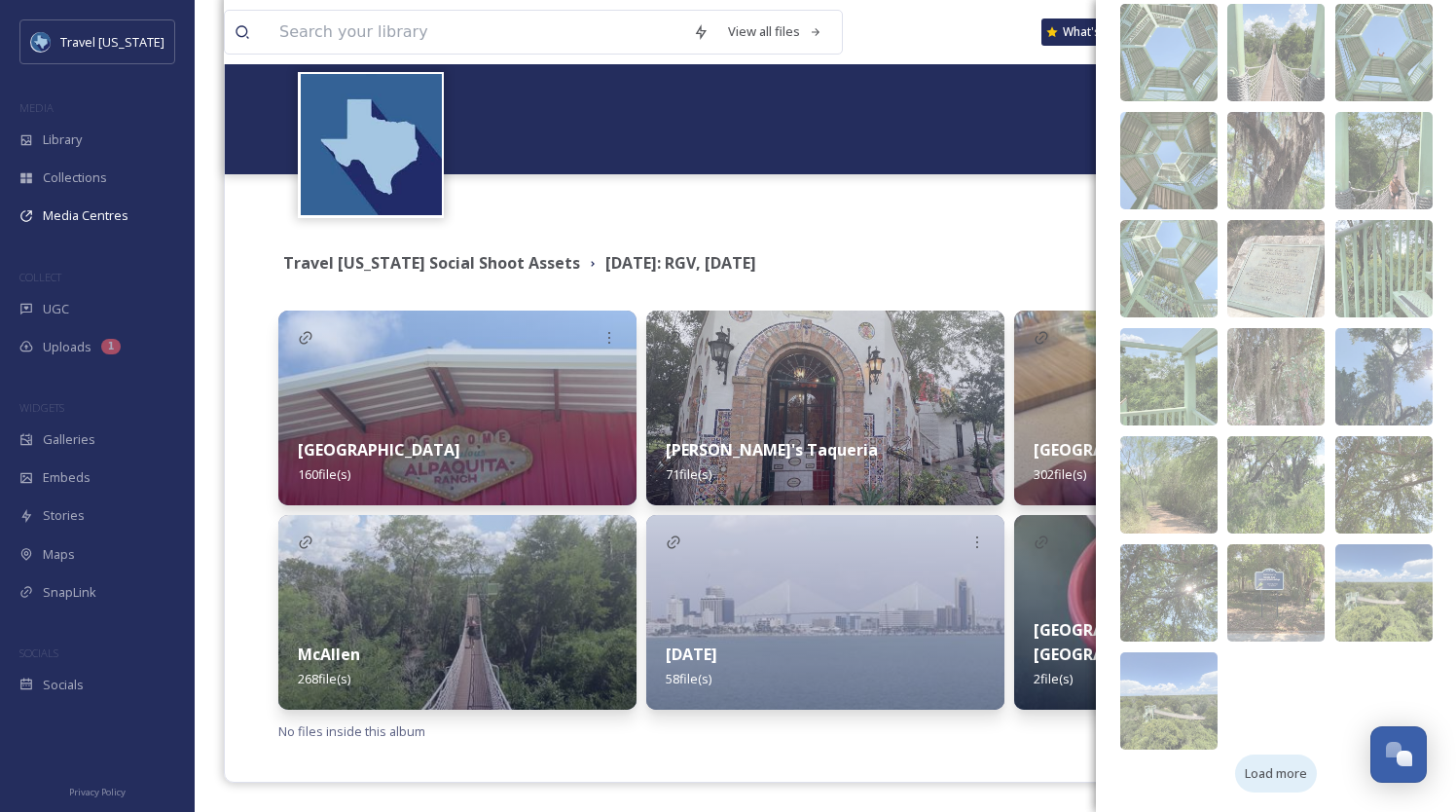
click at [1287, 781] on span "Load more" at bounding box center [1277, 773] width 63 height 19
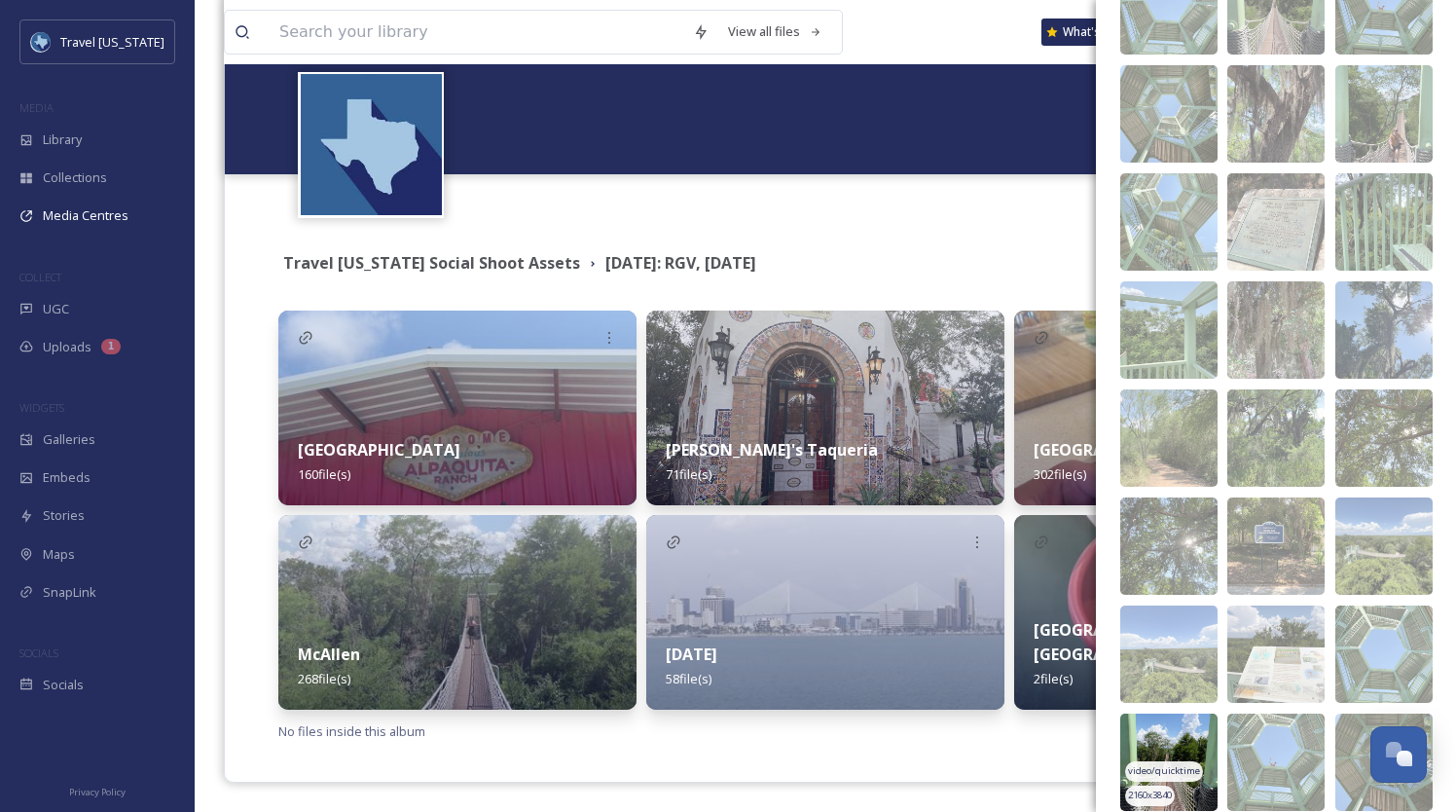
scroll to position [2022, 0]
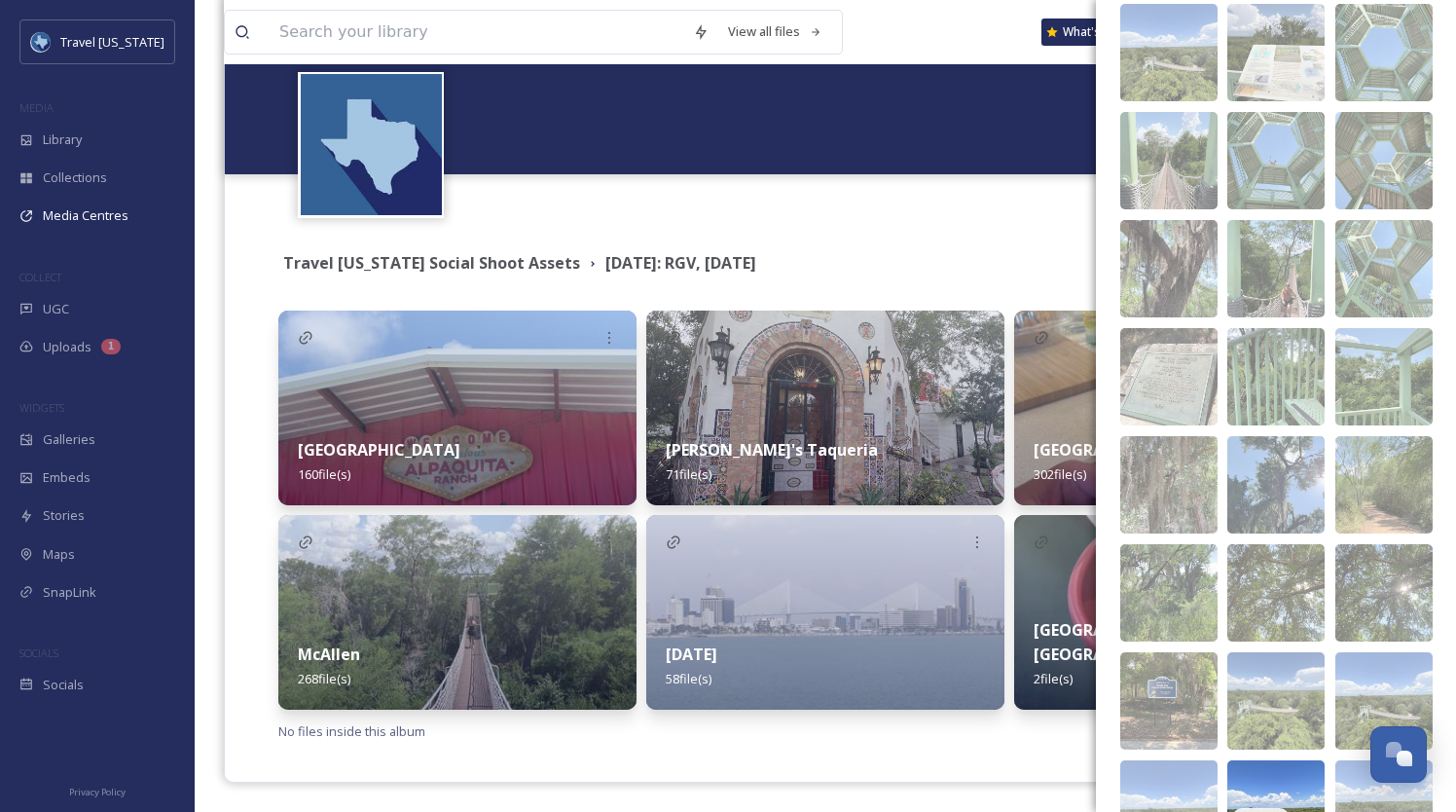
click at [1265, 770] on img at bounding box center [1276, 808] width 97 height 97
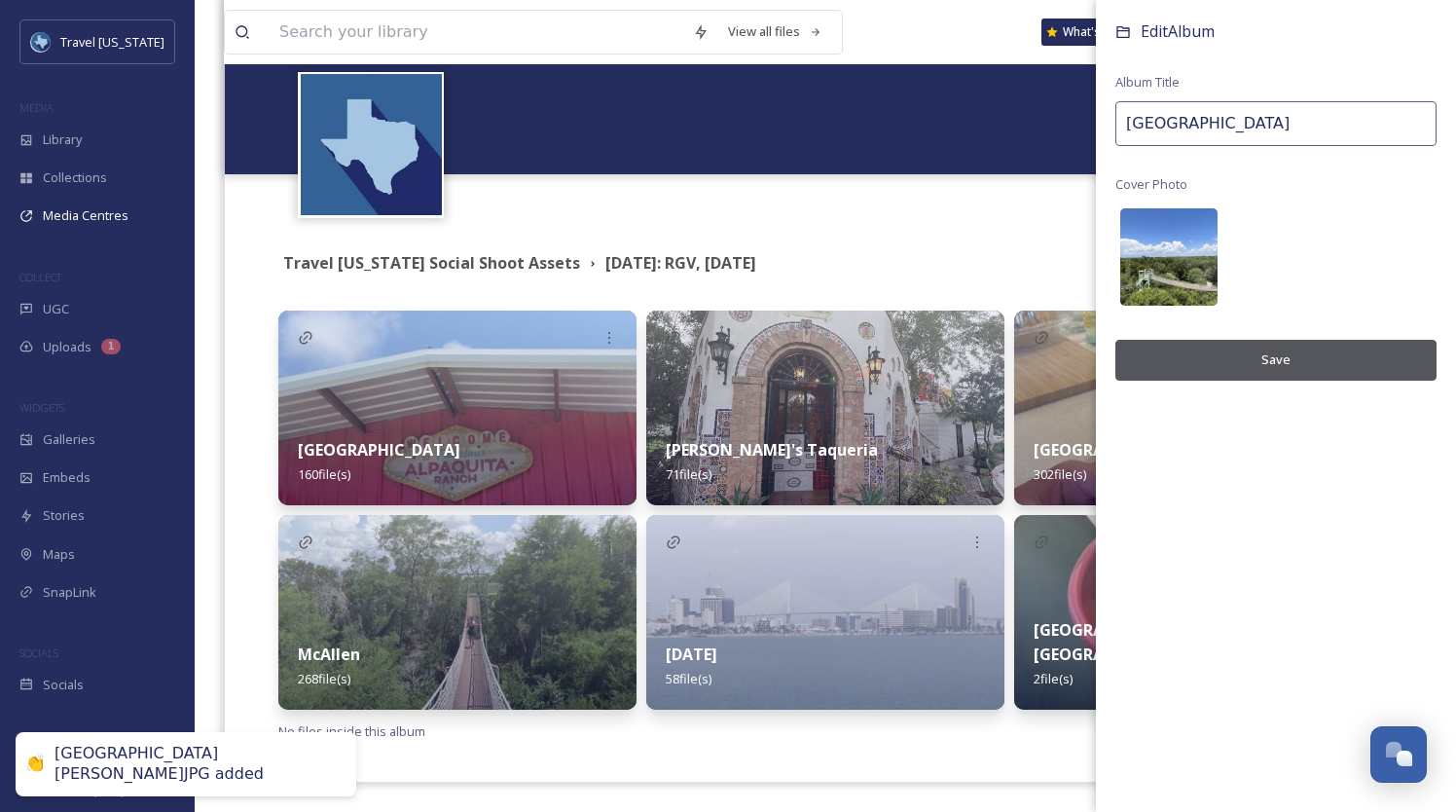
click at [1189, 266] on img at bounding box center [1168, 256] width 97 height 97
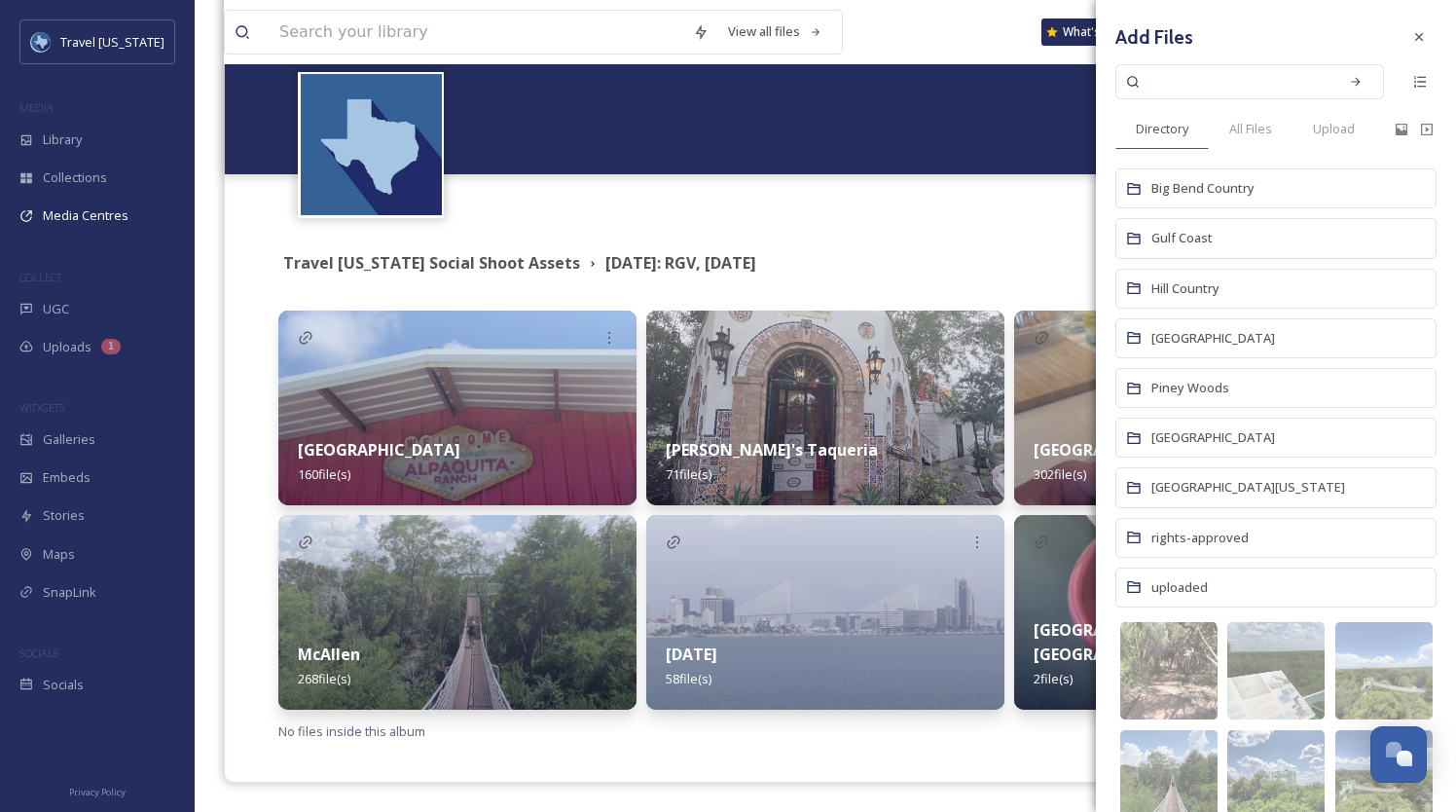
click at [1196, 587] on span "uploaded" at bounding box center [1180, 587] width 57 height 18
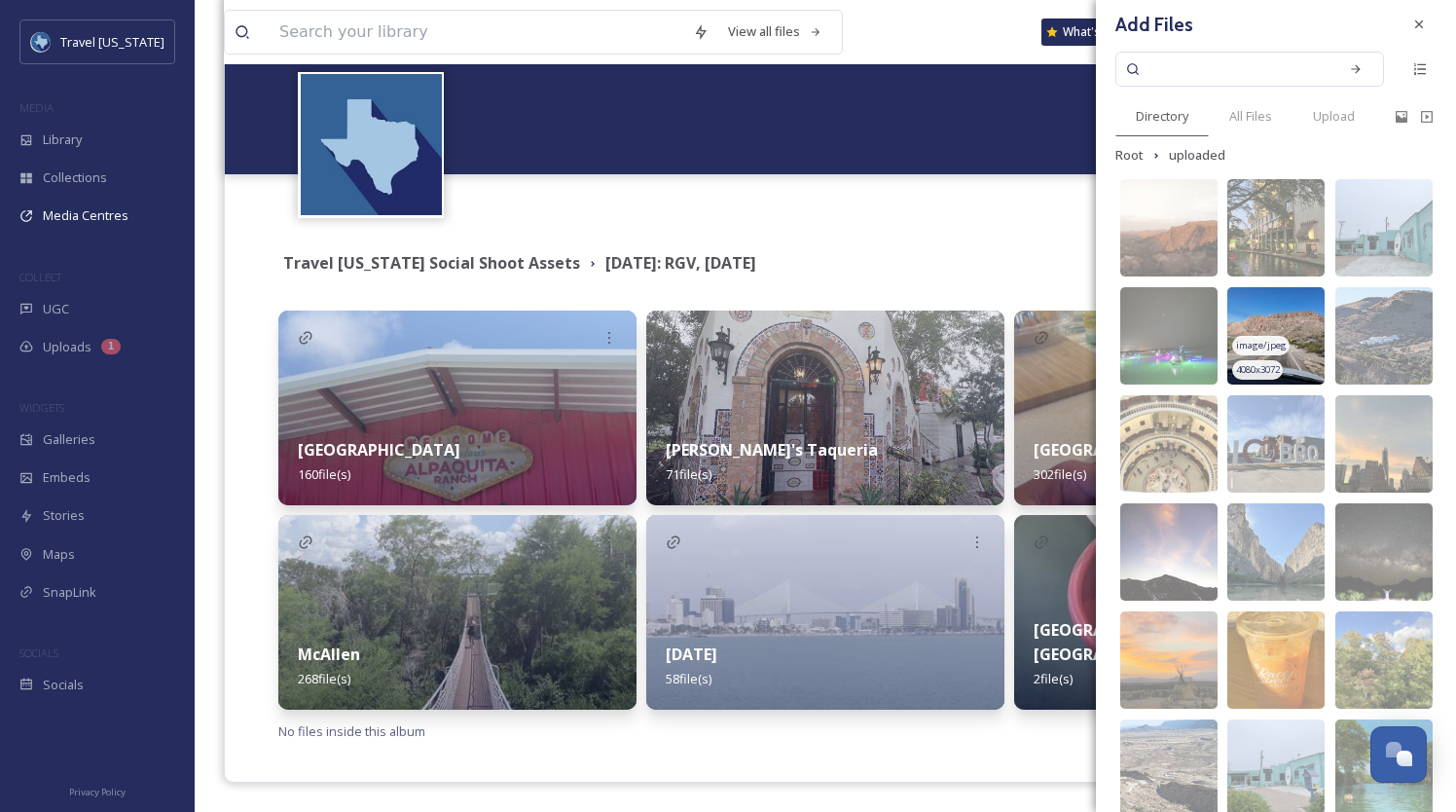
scroll to position [0, 0]
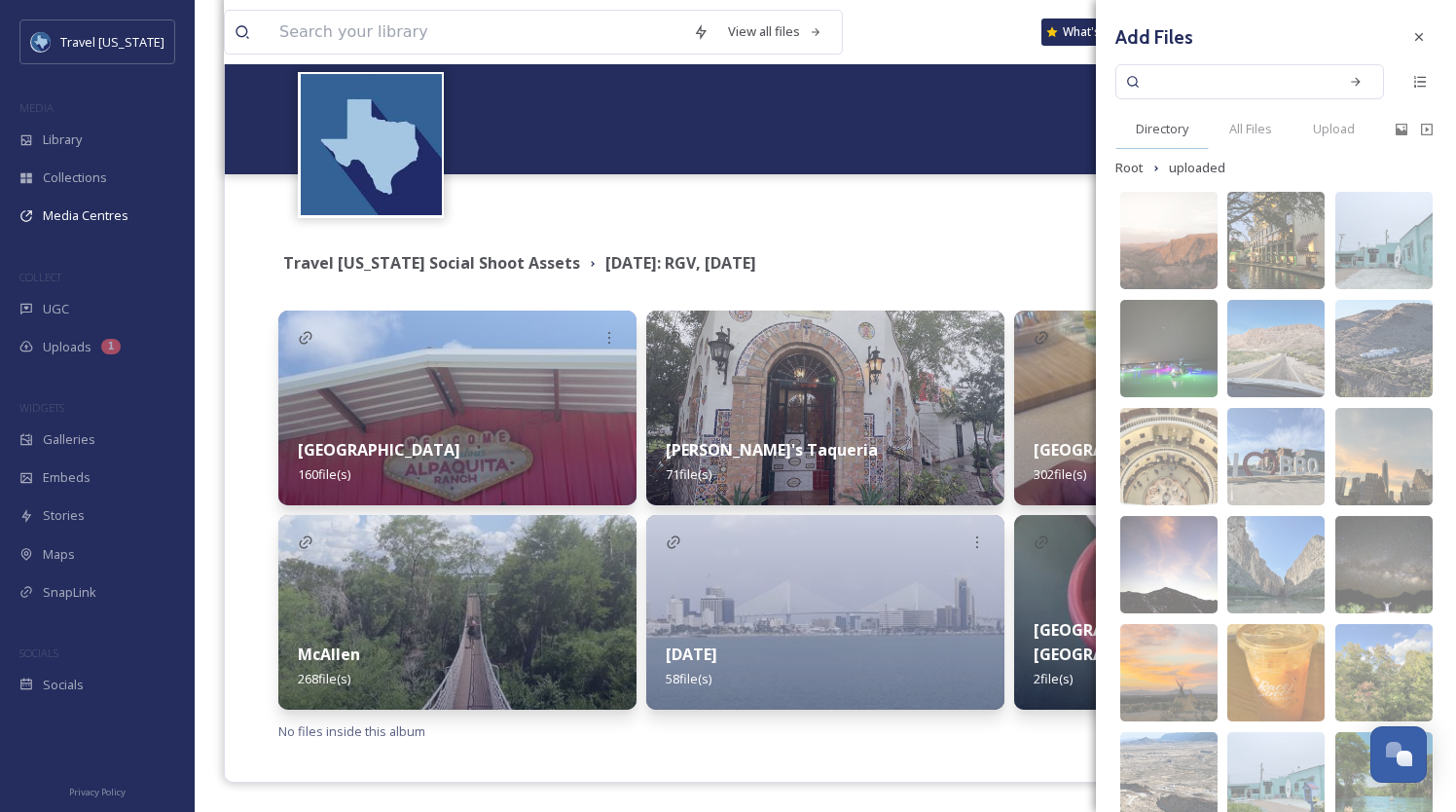
click at [1146, 131] on span "Directory" at bounding box center [1162, 128] width 53 height 19
click at [1133, 160] on span "Root" at bounding box center [1129, 167] width 28 height 19
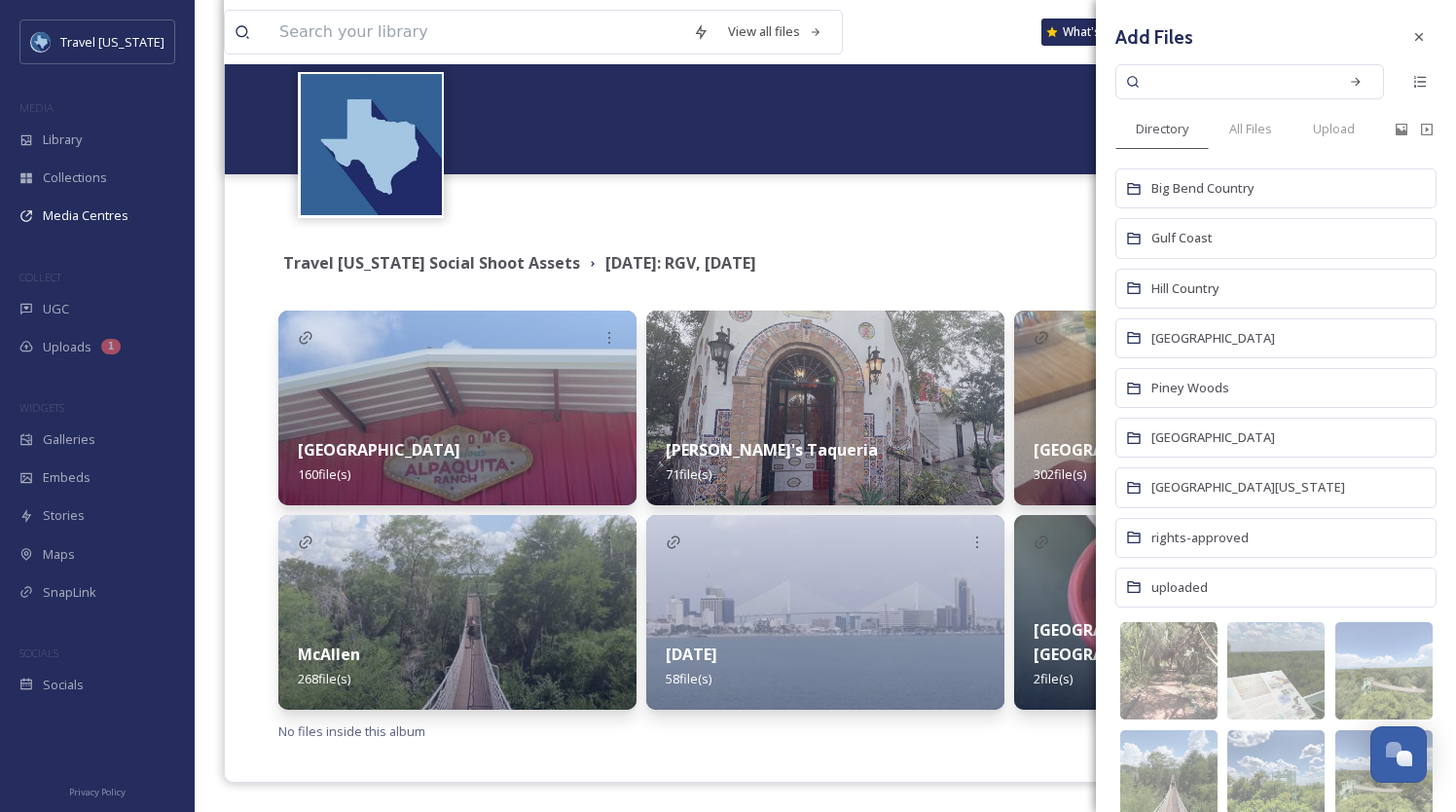
scroll to position [618, 0]
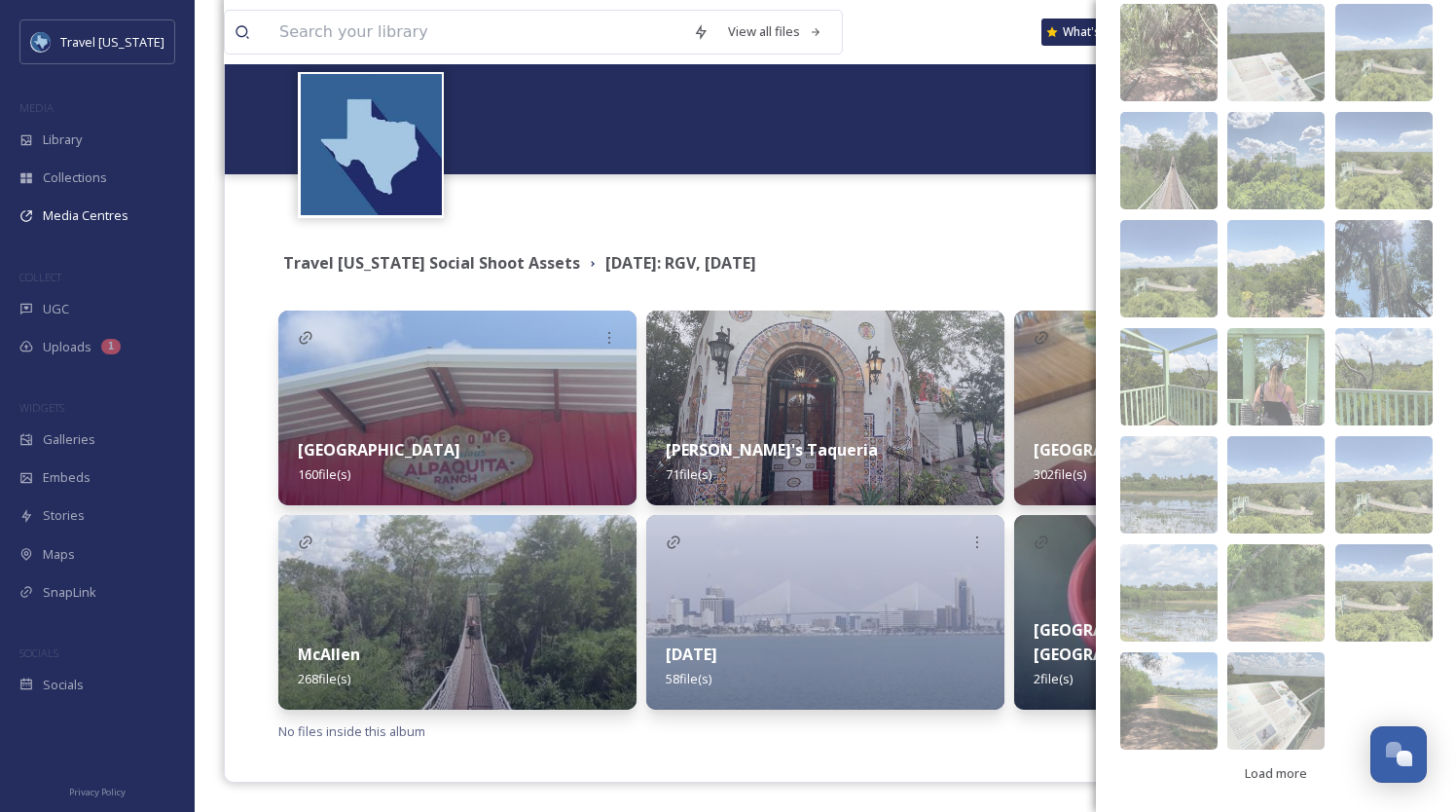
click at [1050, 280] on div "Travel [US_STATE] Social Shoot Assets [DATE]: RGV, [DATE]" at bounding box center [826, 264] width 1094 height 35
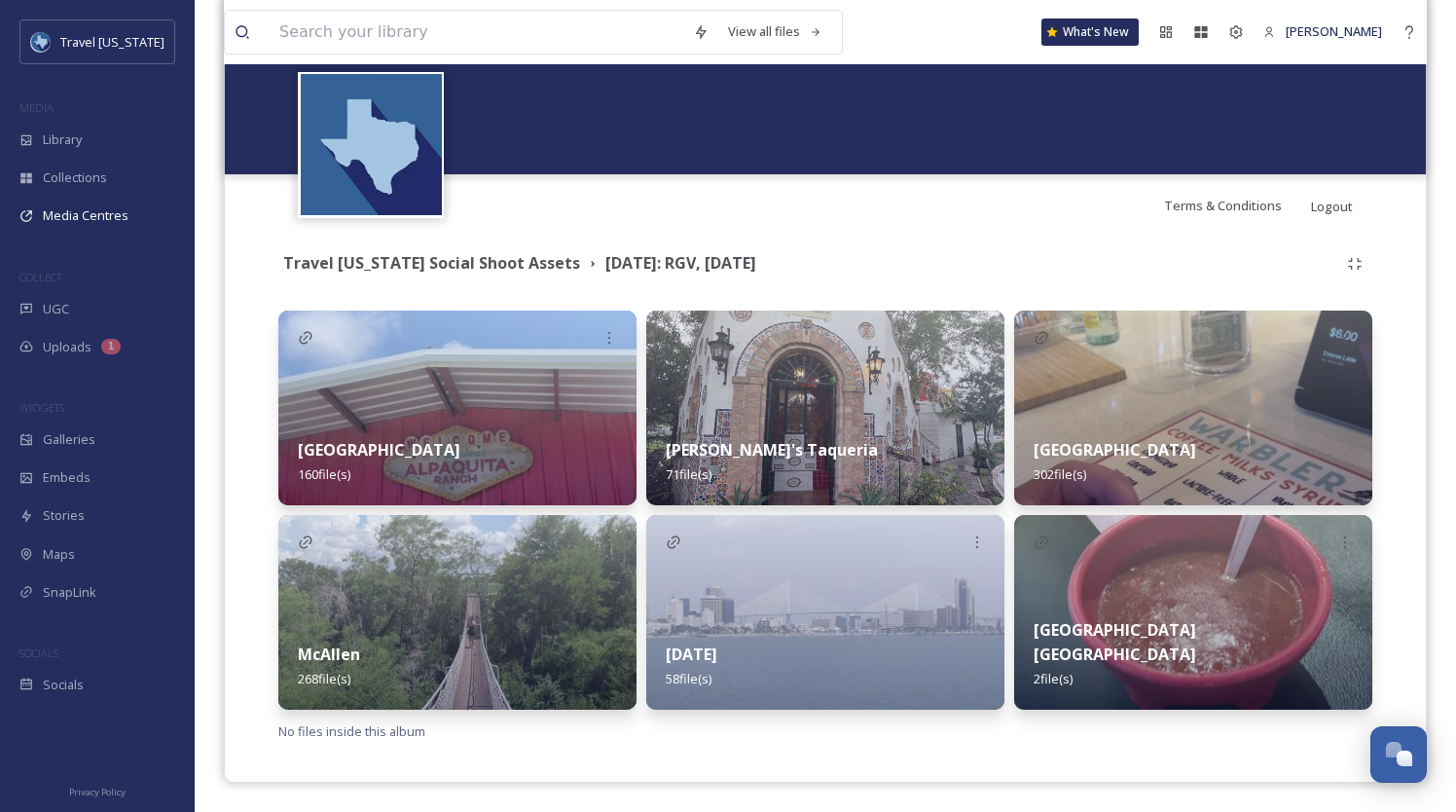
click at [1213, 398] on img at bounding box center [1194, 407] width 358 height 195
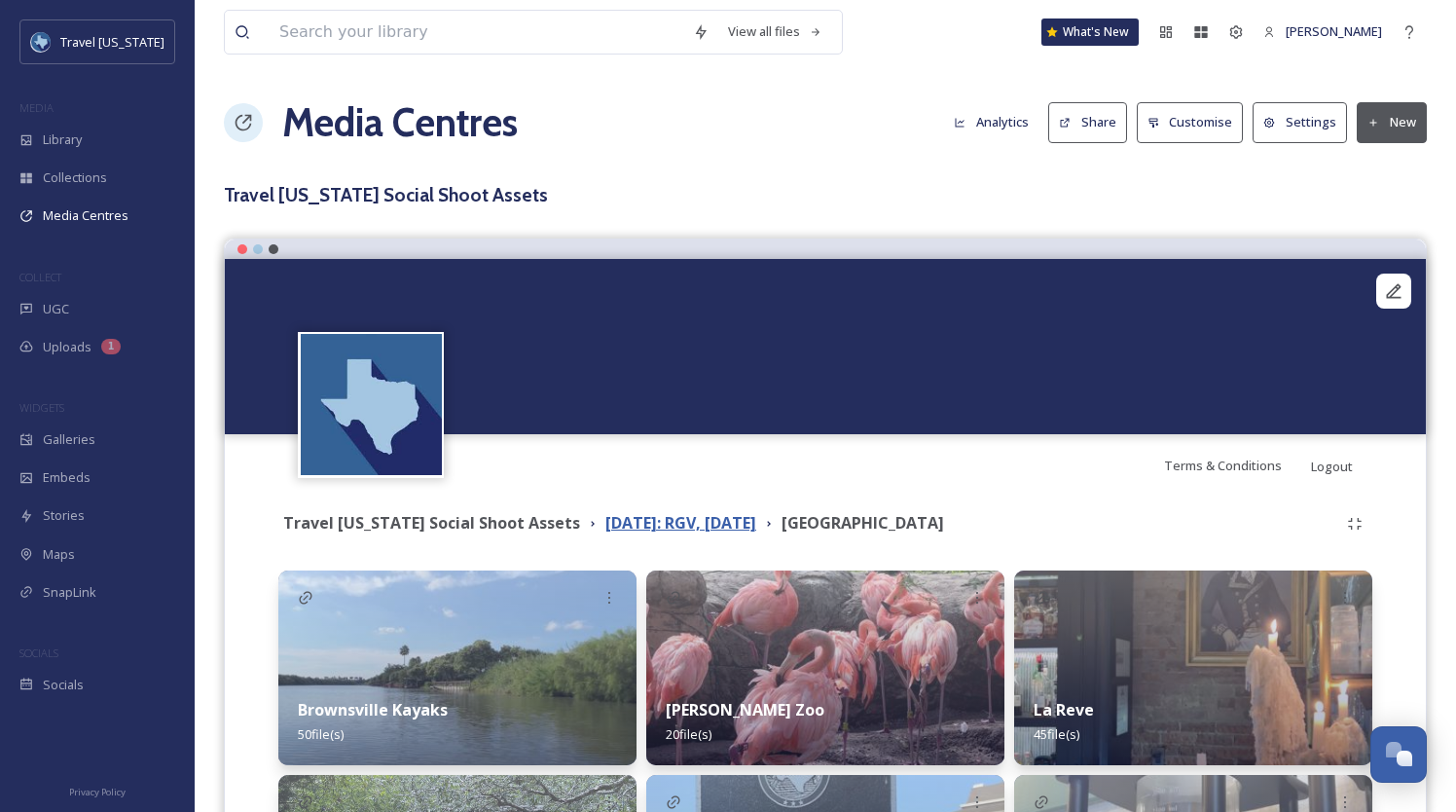
click at [740, 519] on strong "[DATE]: RGV, [DATE]" at bounding box center [681, 522] width 151 height 22
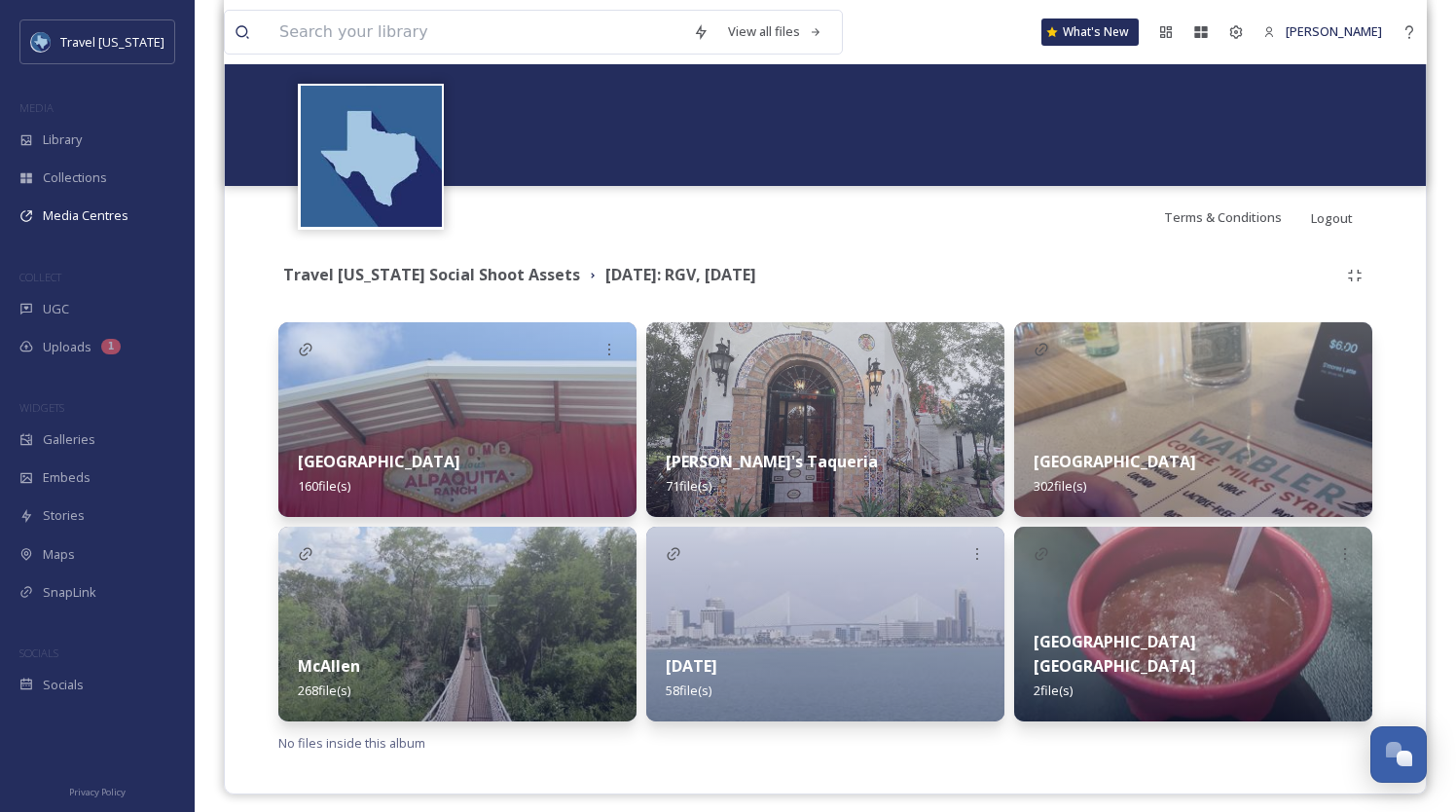
scroll to position [260, 0]
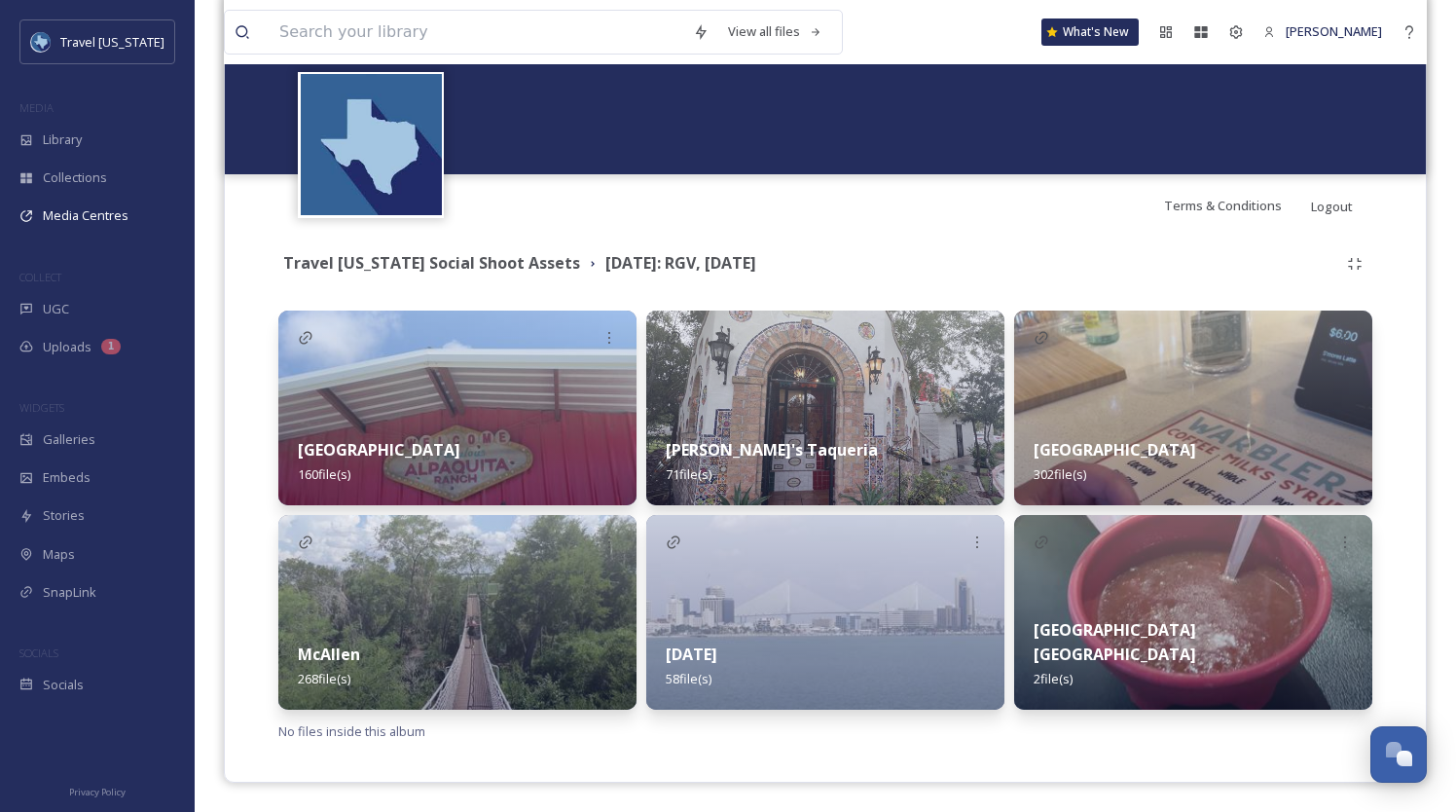
click at [1202, 421] on div "Brownsville 302 file(s)" at bounding box center [1194, 462] width 358 height 87
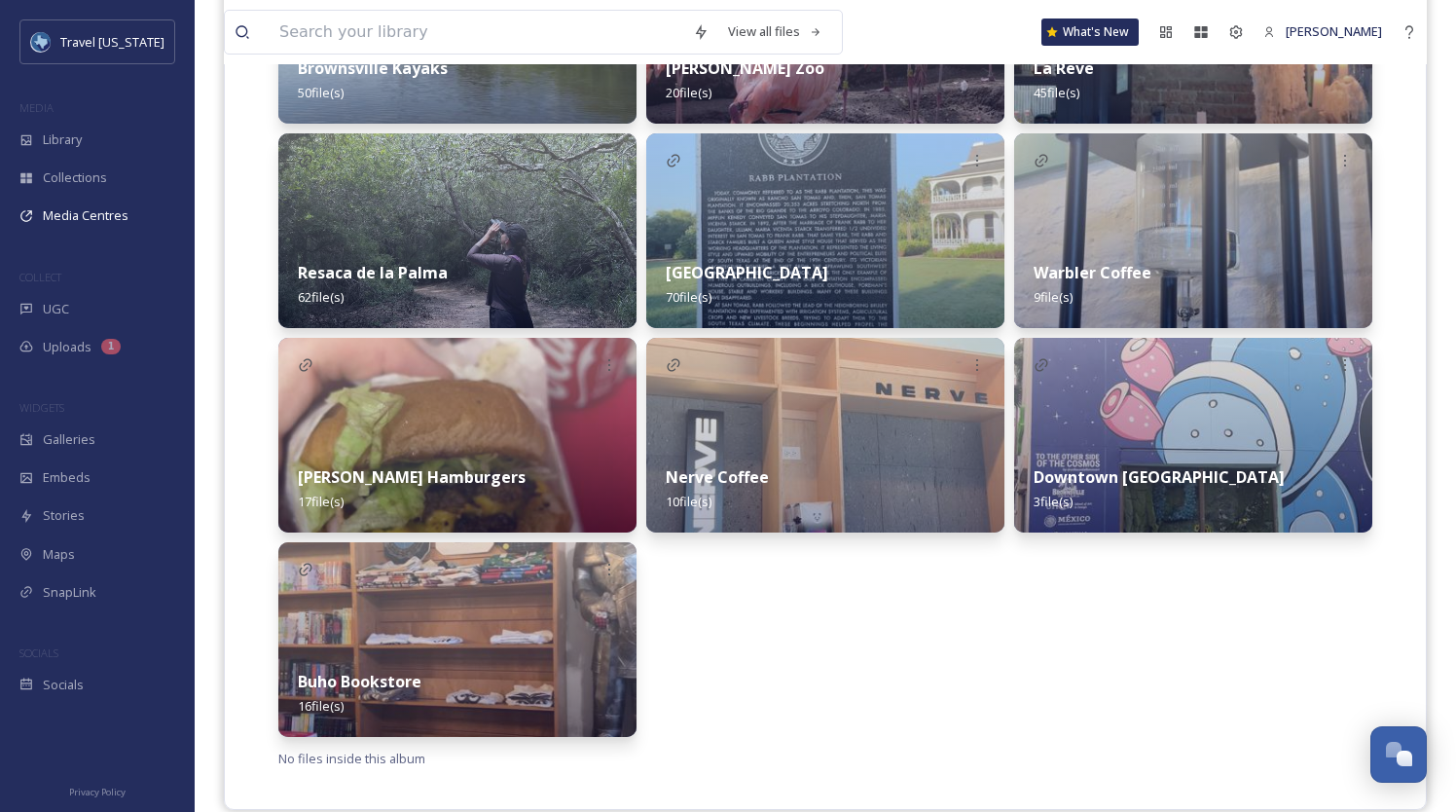
scroll to position [669, 0]
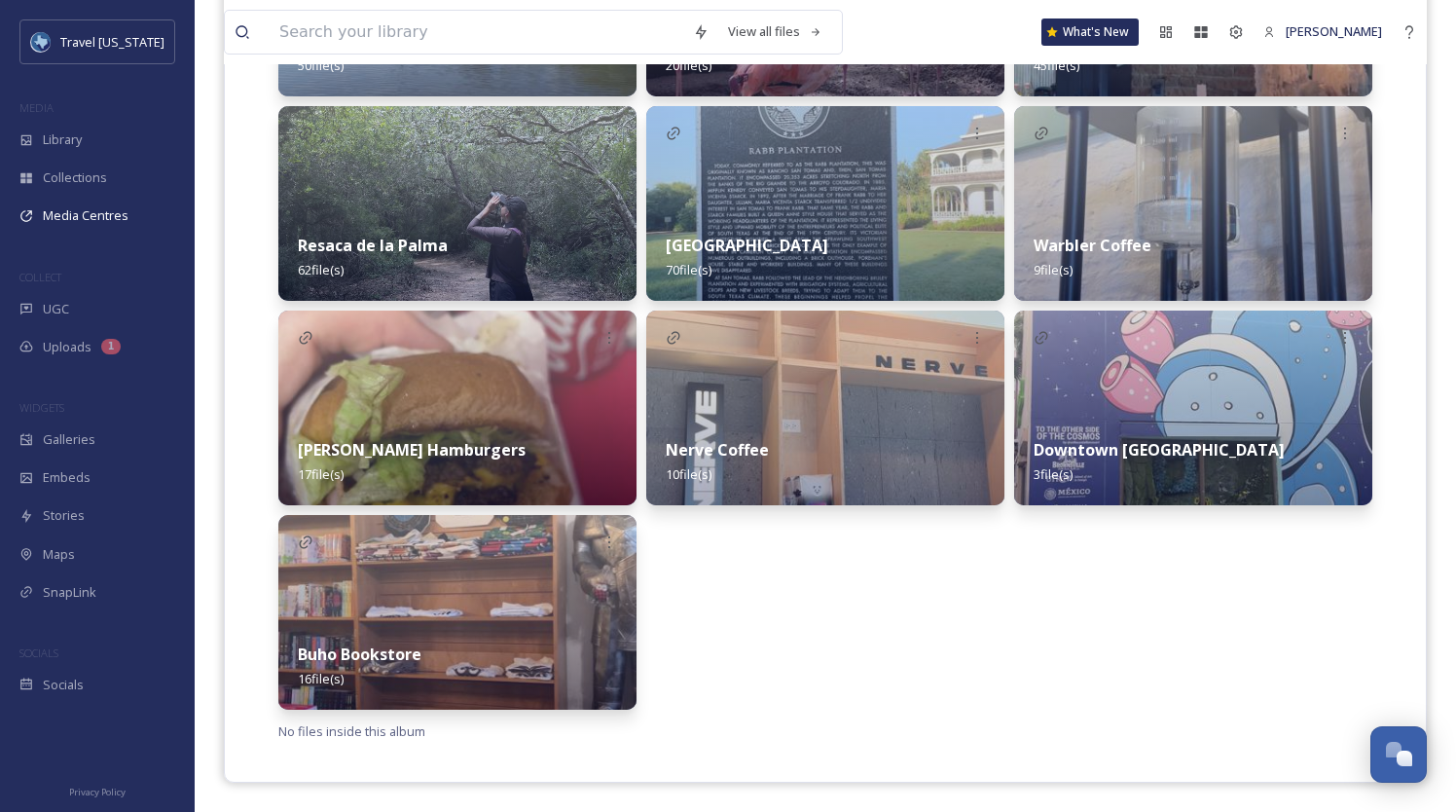
click at [502, 618] on img at bounding box center [458, 611] width 358 height 195
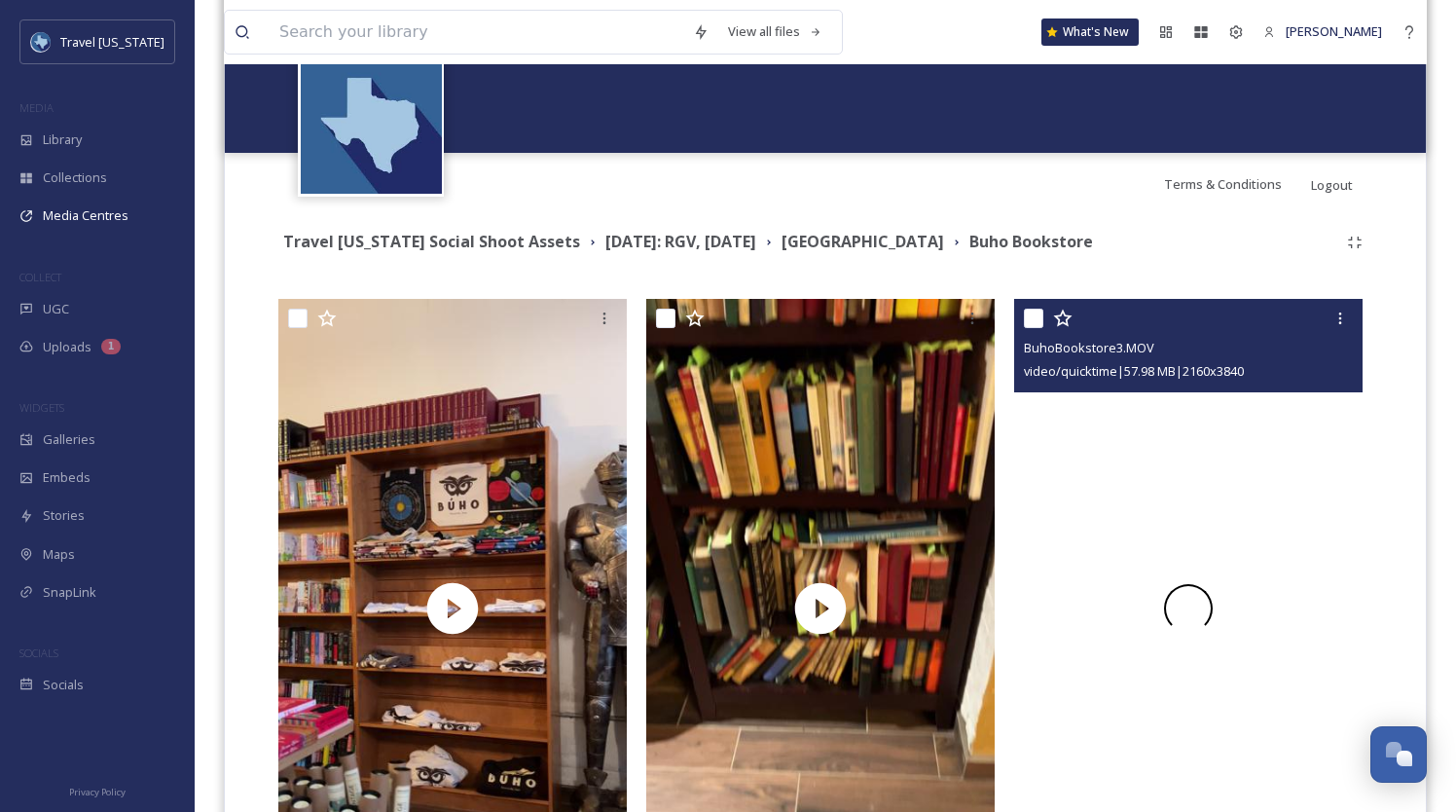
scroll to position [289, 0]
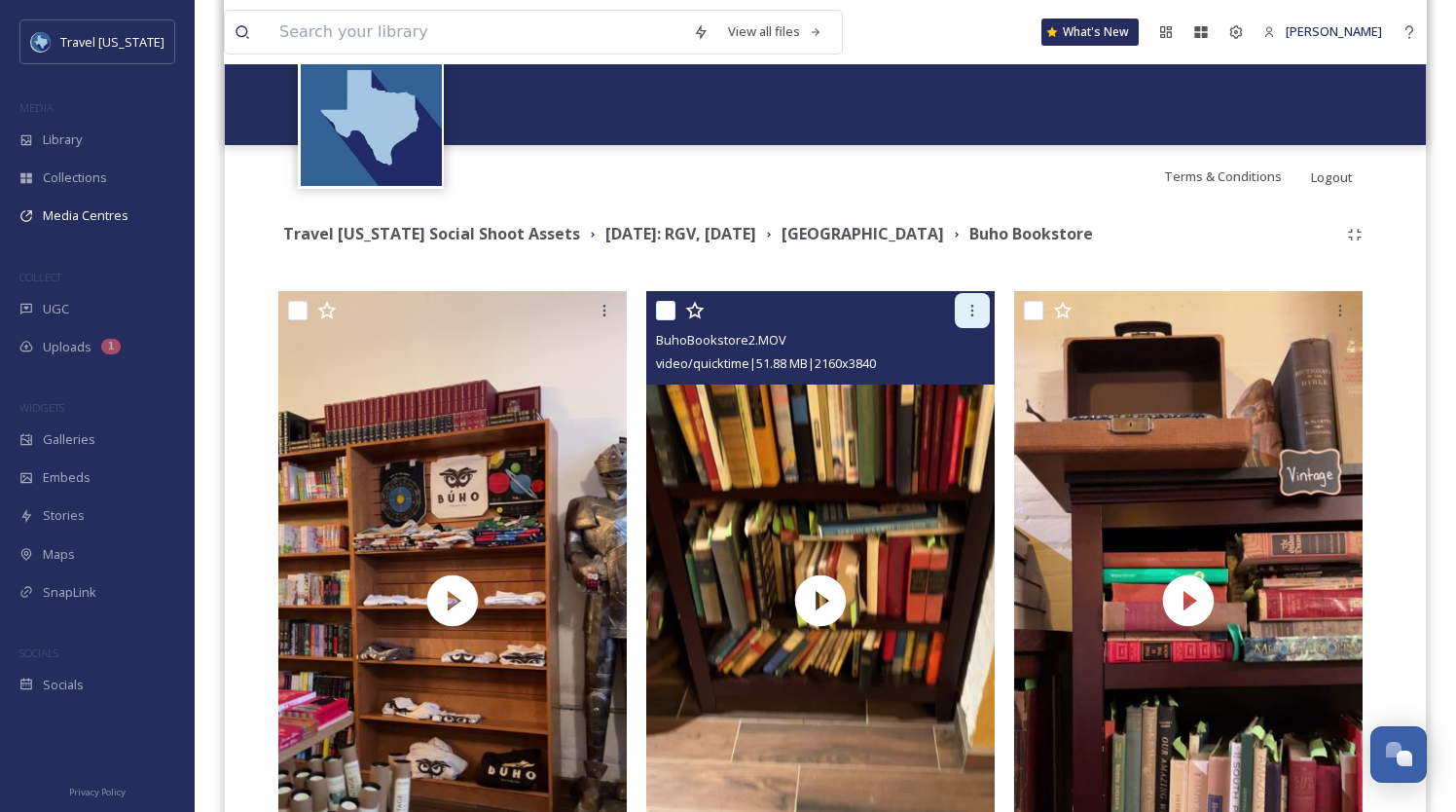
click at [957, 305] on div at bounding box center [973, 310] width 35 height 35
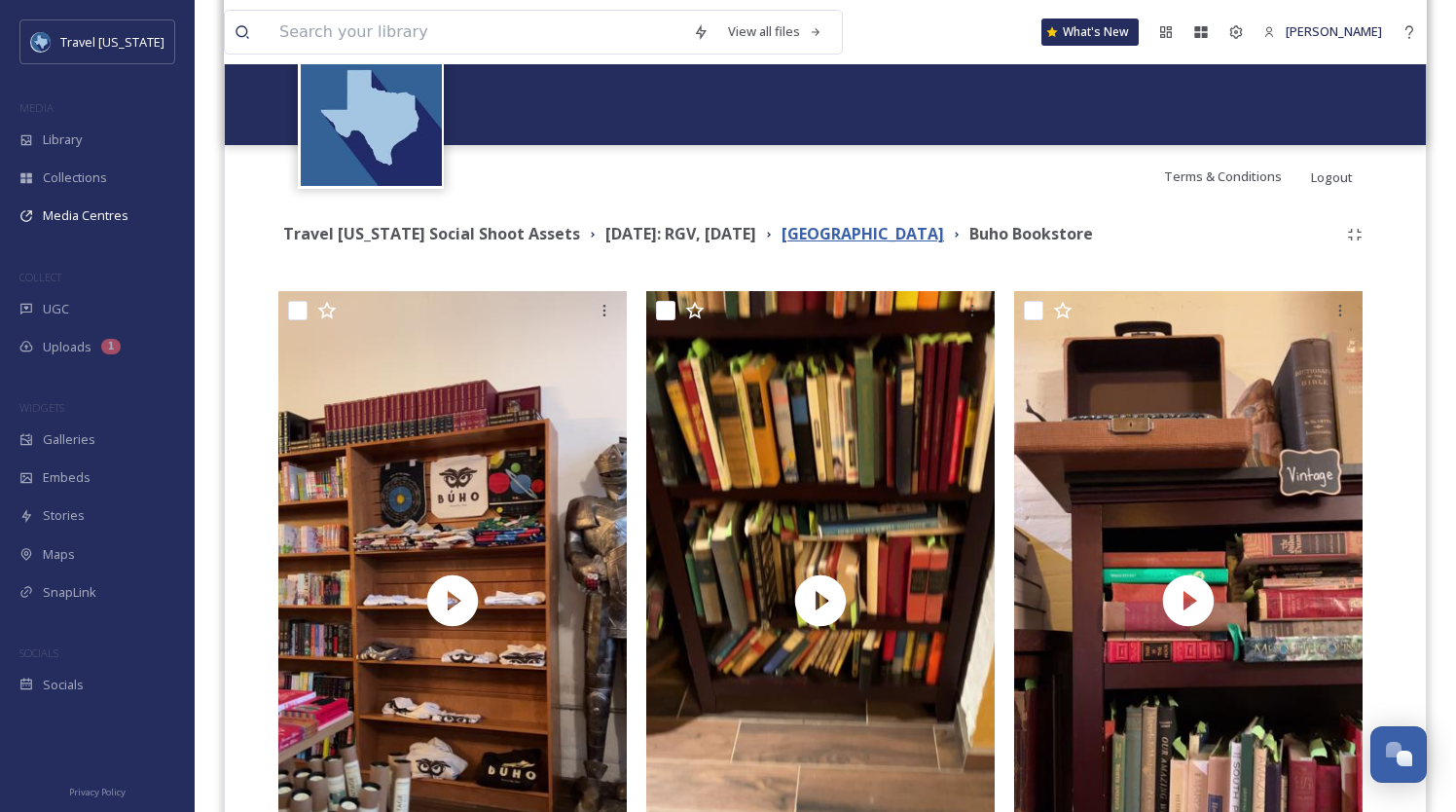
click at [863, 239] on strong "[GEOGRAPHIC_DATA]" at bounding box center [863, 234] width 162 height 22
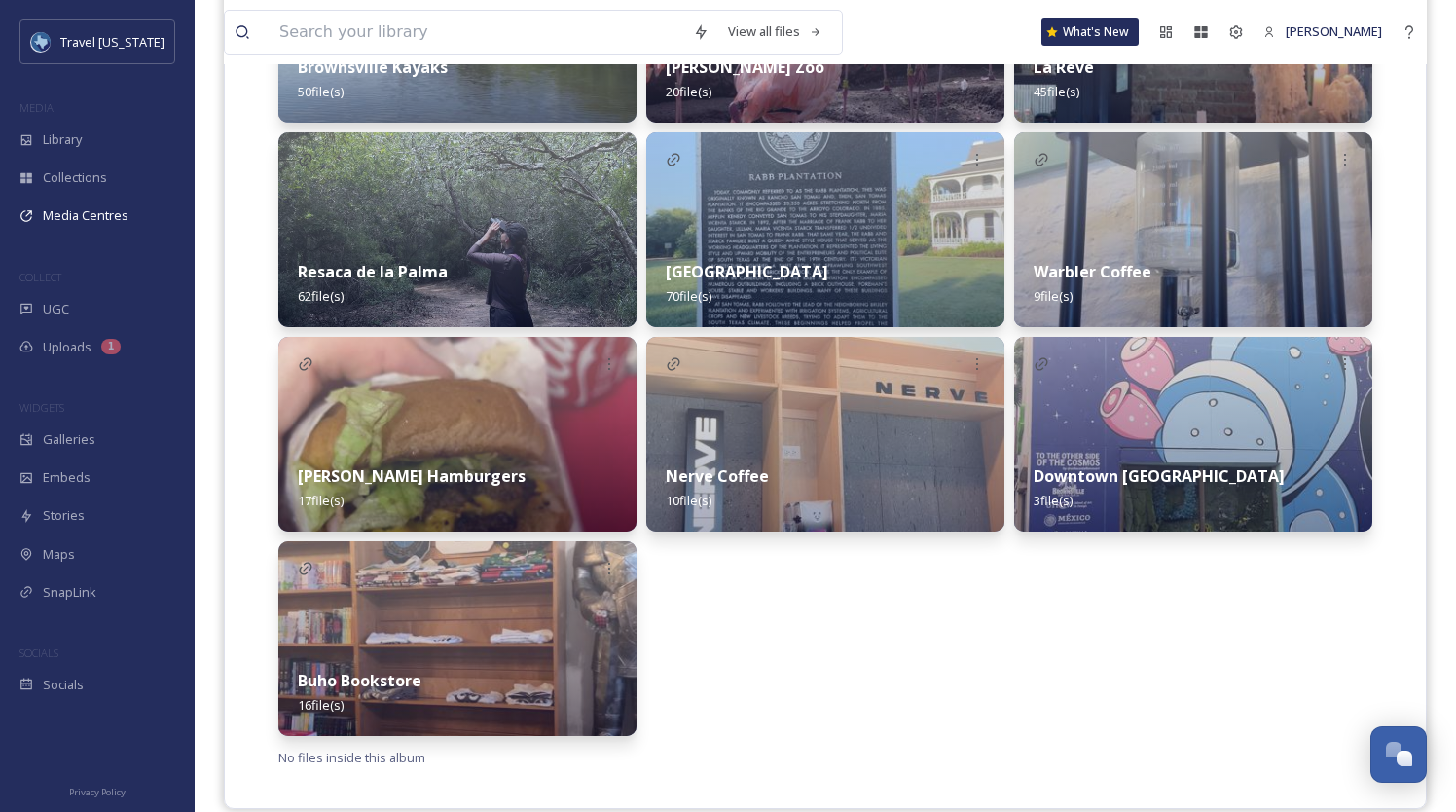
scroll to position [669, 0]
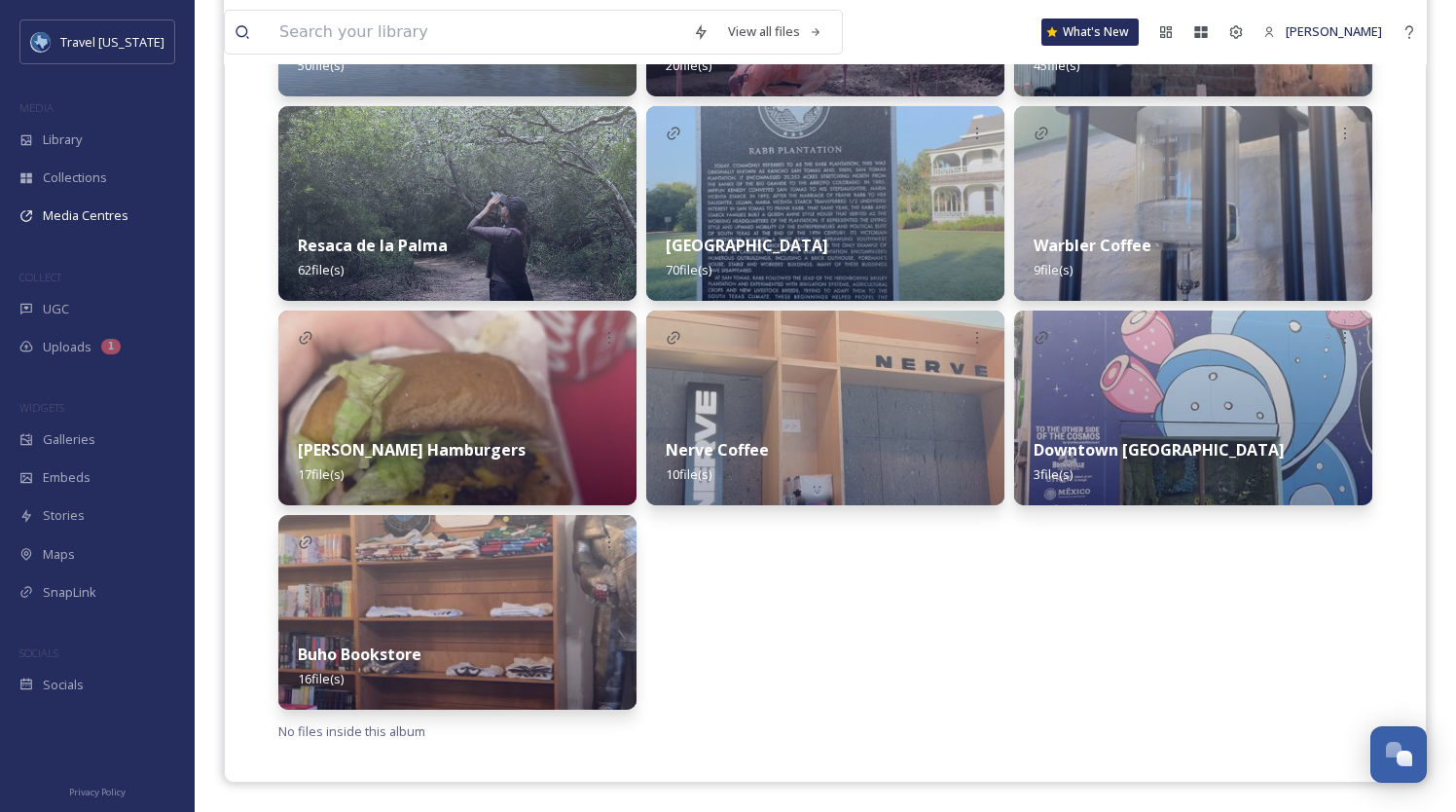
click at [751, 627] on div "[PERSON_NAME] Zoo 20 file(s) Sabal Palm Sanctuary 70 file(s) Nerve Coffee 10 fi…" at bounding box center [826, 306] width 358 height 808
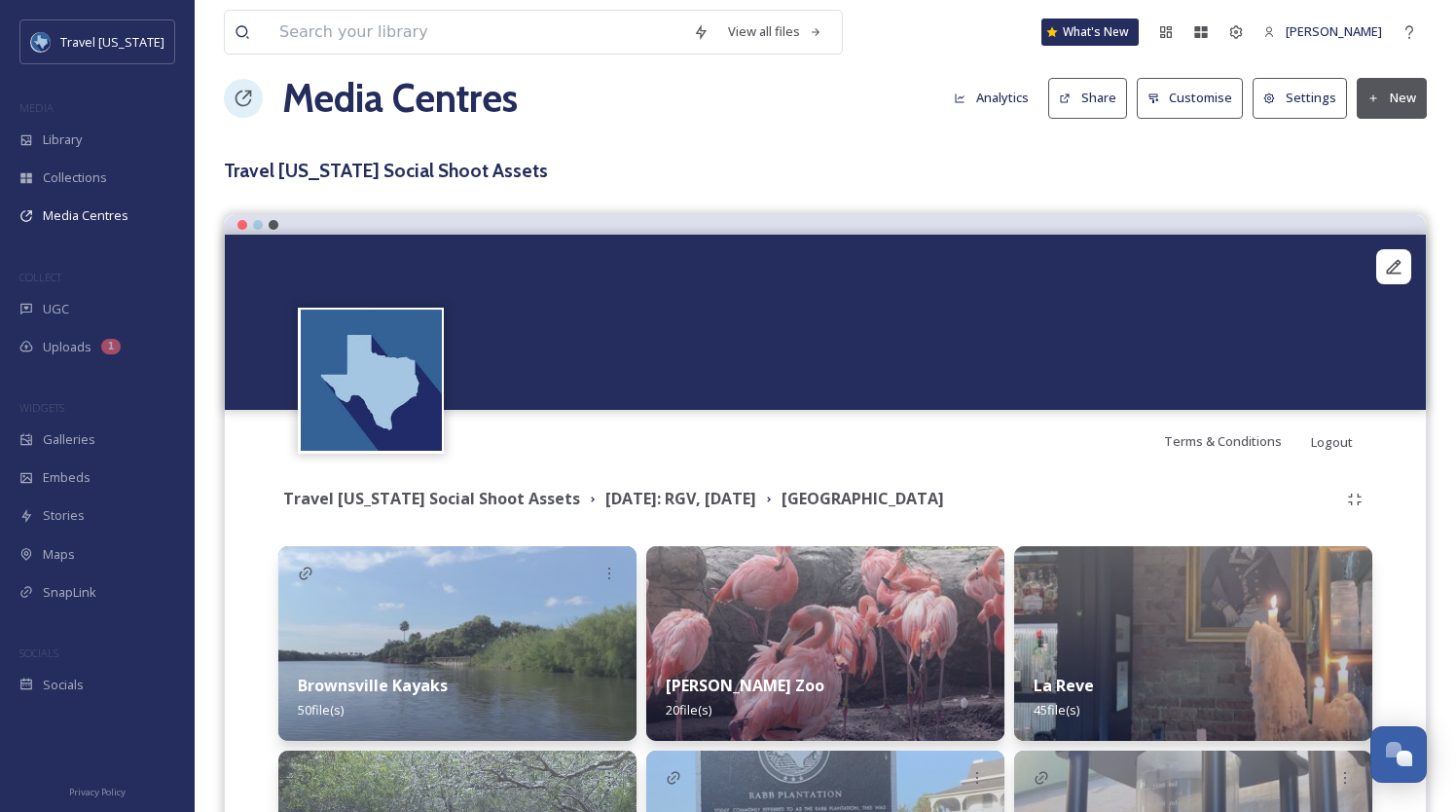
scroll to position [0, 0]
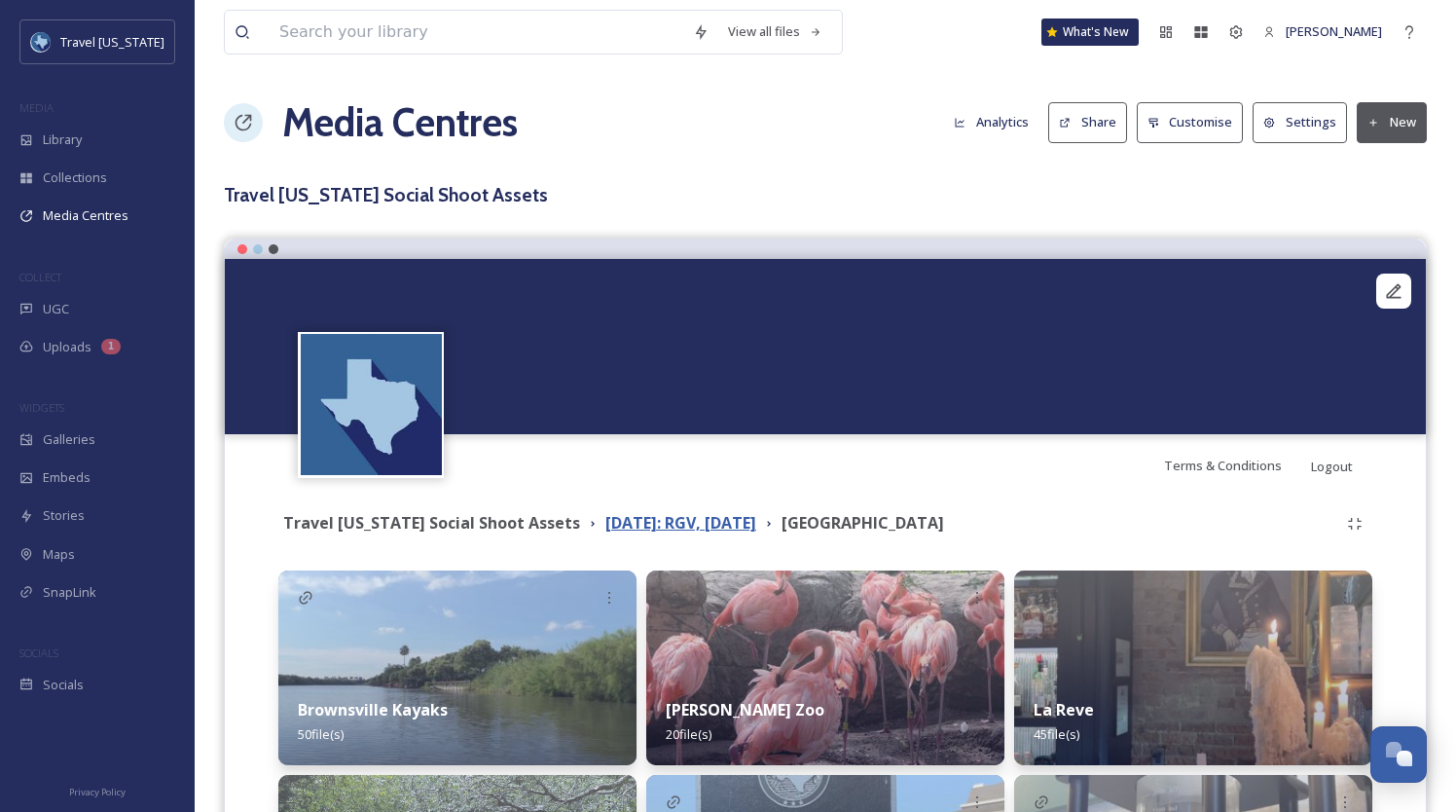
click at [695, 522] on strong "[DATE]: RGV, [DATE]" at bounding box center [681, 522] width 151 height 22
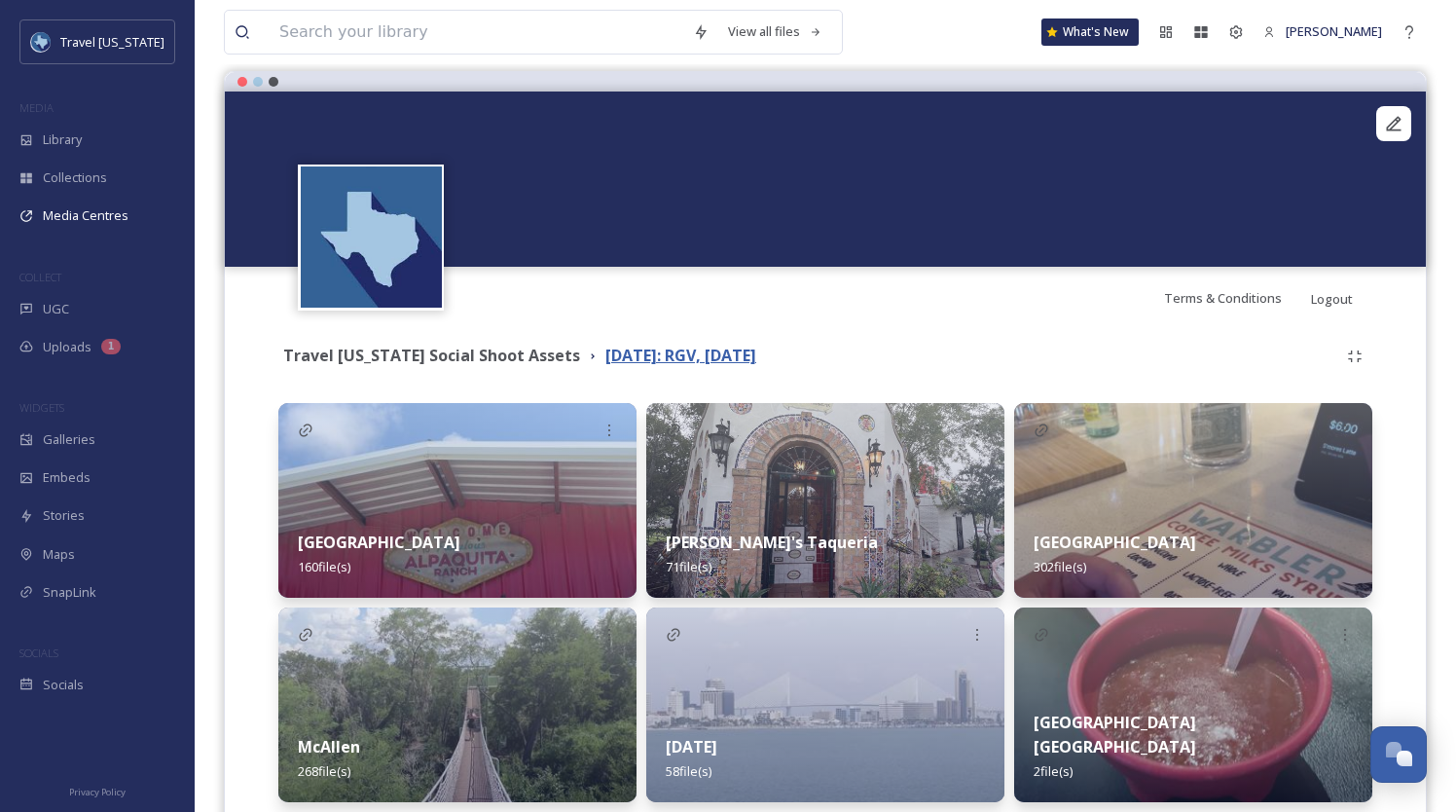
scroll to position [260, 0]
